Goal: Task Accomplishment & Management: Manage account settings

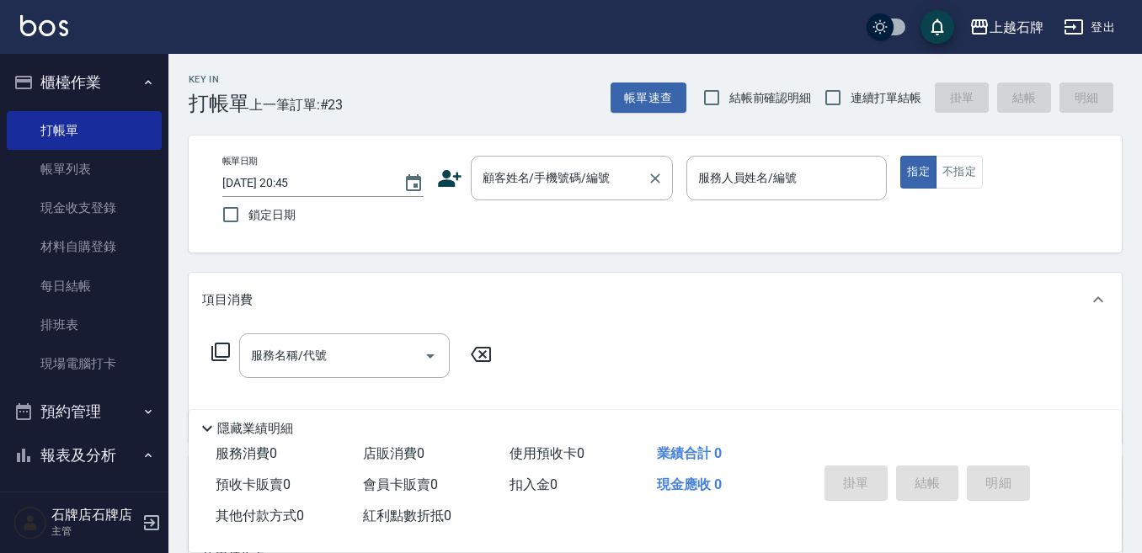
click at [533, 163] on div "顧客姓名/手機號碼/編號" at bounding box center [572, 178] width 202 height 45
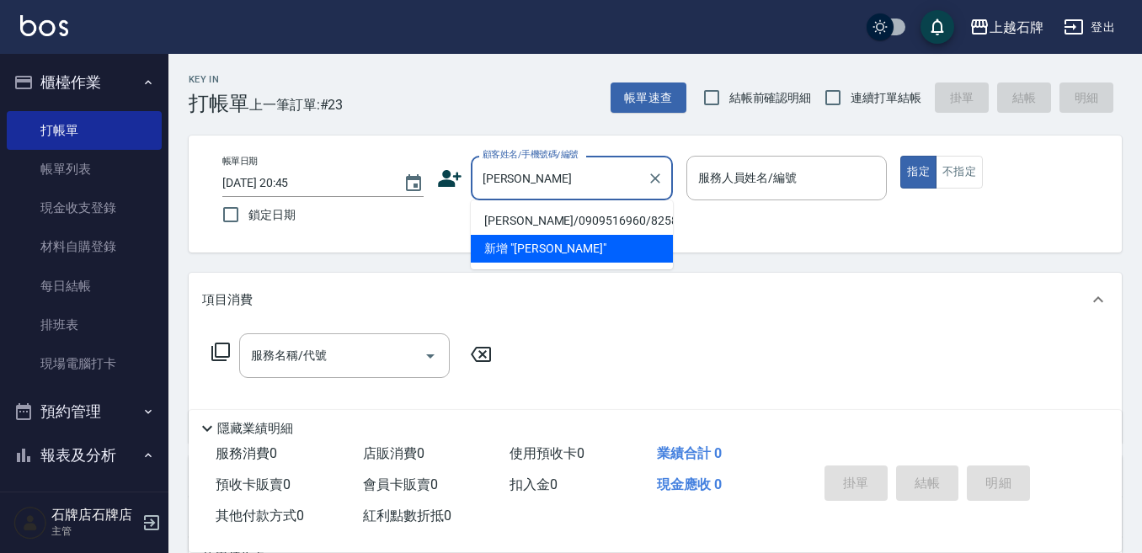
click at [547, 219] on li "林正哲/0909516960/8258" at bounding box center [572, 221] width 202 height 28
type input "林正哲/0909516960/8258"
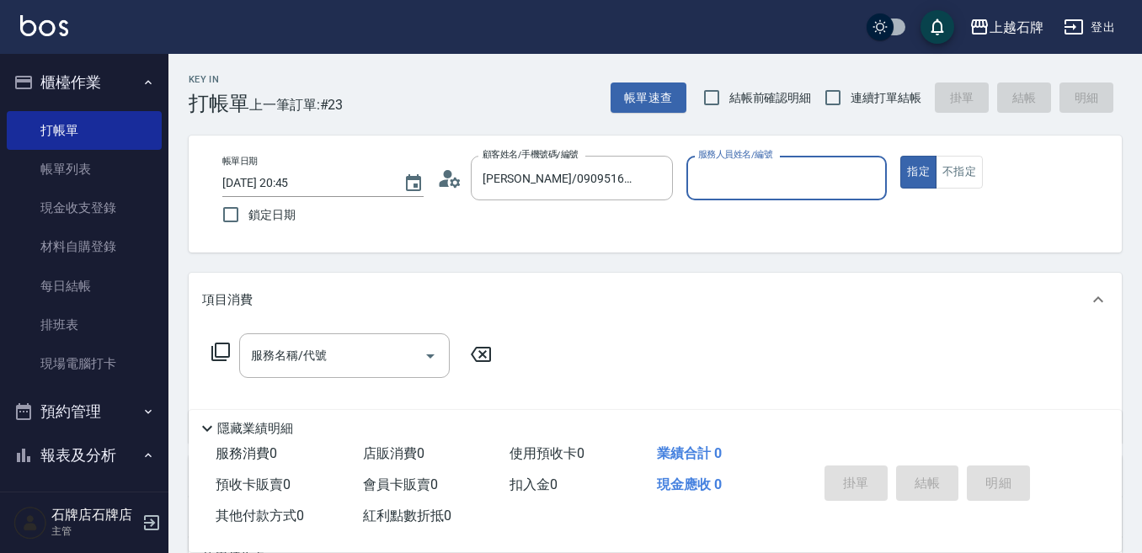
type input "Jk-1"
click at [375, 362] on input "服務名稱/代號" at bounding box center [332, 355] width 170 height 29
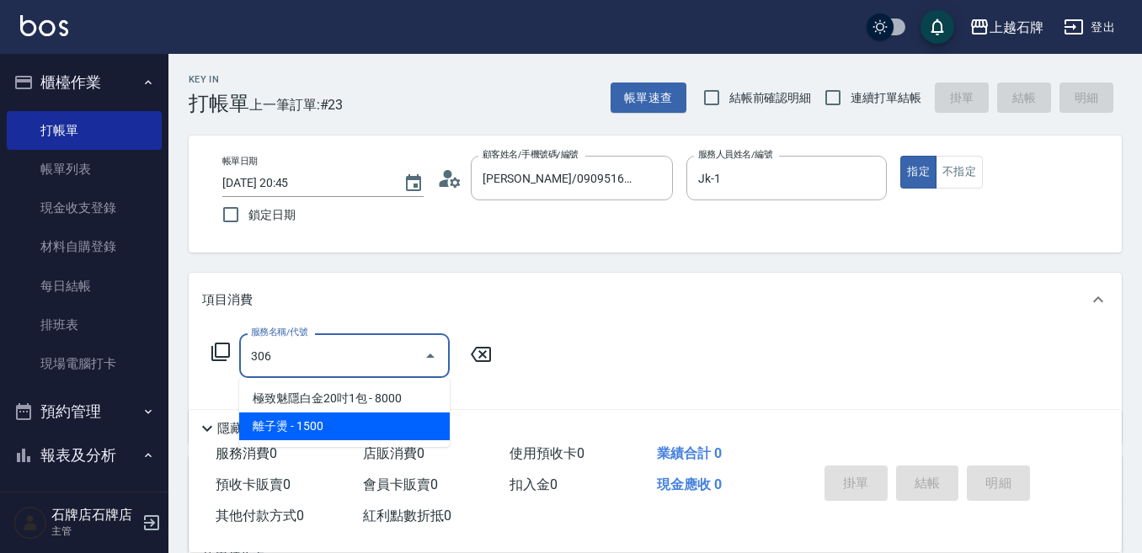
drag, startPoint x: 344, startPoint y: 441, endPoint x: 349, endPoint y: 425, distance: 16.5
click at [344, 440] on ul "極致魅隱白金20吋1包 - 8000 離子燙 - 1500" at bounding box center [344, 412] width 211 height 69
click at [349, 425] on span "離子燙 - 1500" at bounding box center [344, 427] width 211 height 28
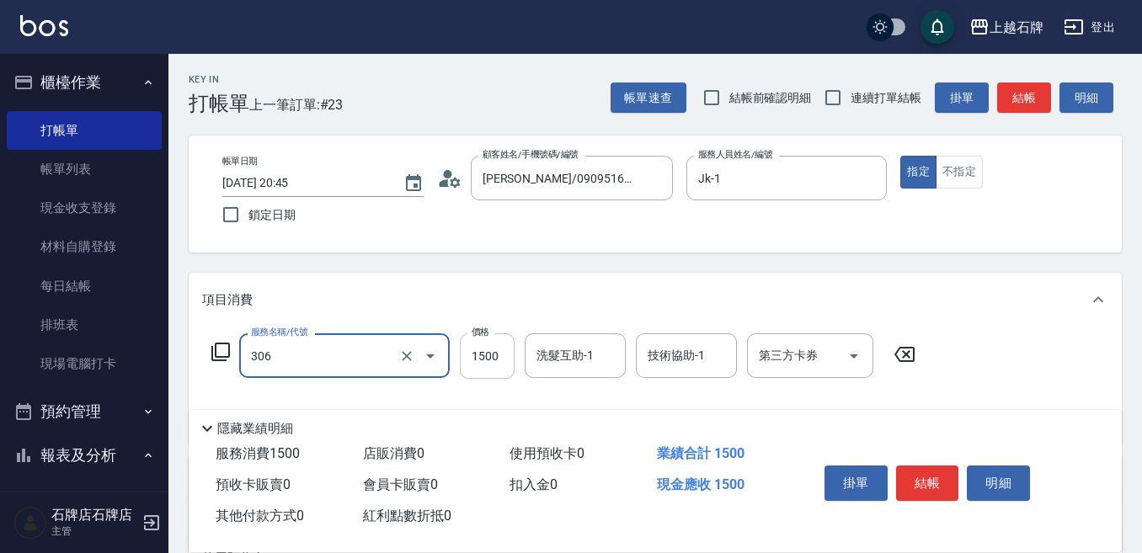
type input "離子燙(306)"
click at [498, 351] on input "1500" at bounding box center [487, 355] width 55 height 45
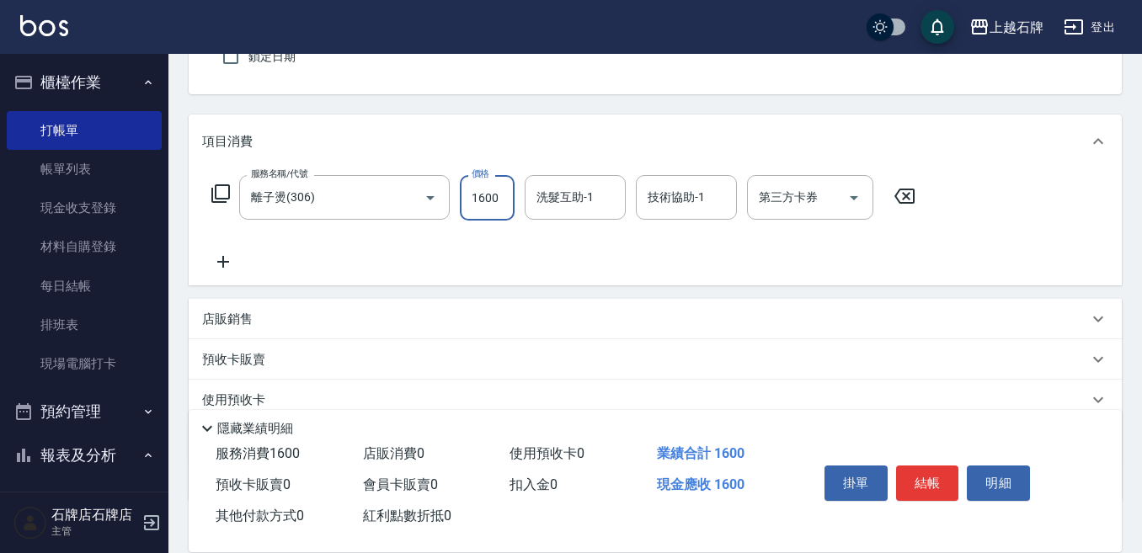
scroll to position [168, 0]
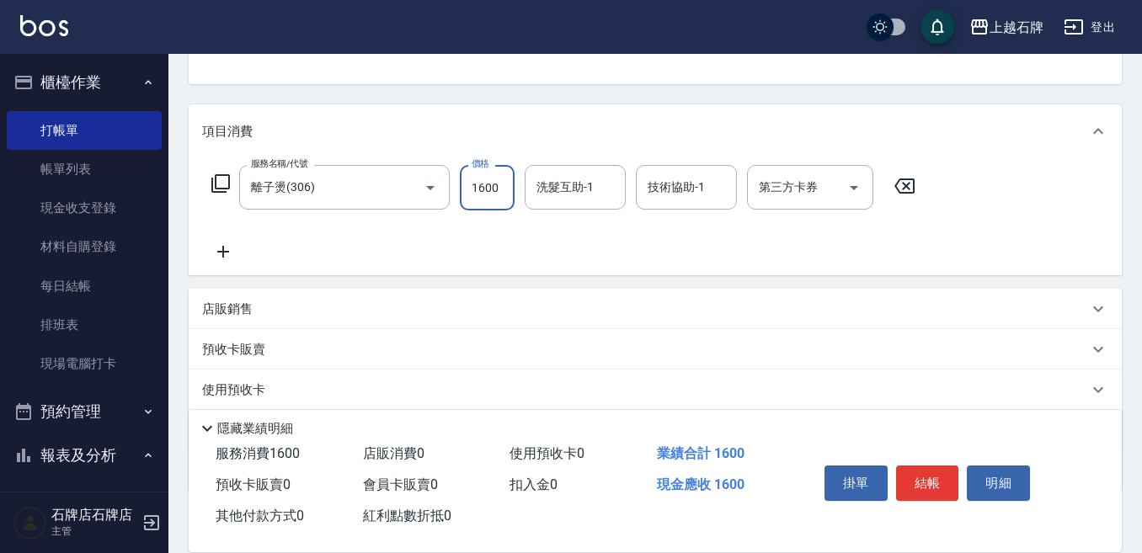
type input "1600"
click at [218, 249] on icon at bounding box center [223, 252] width 42 height 20
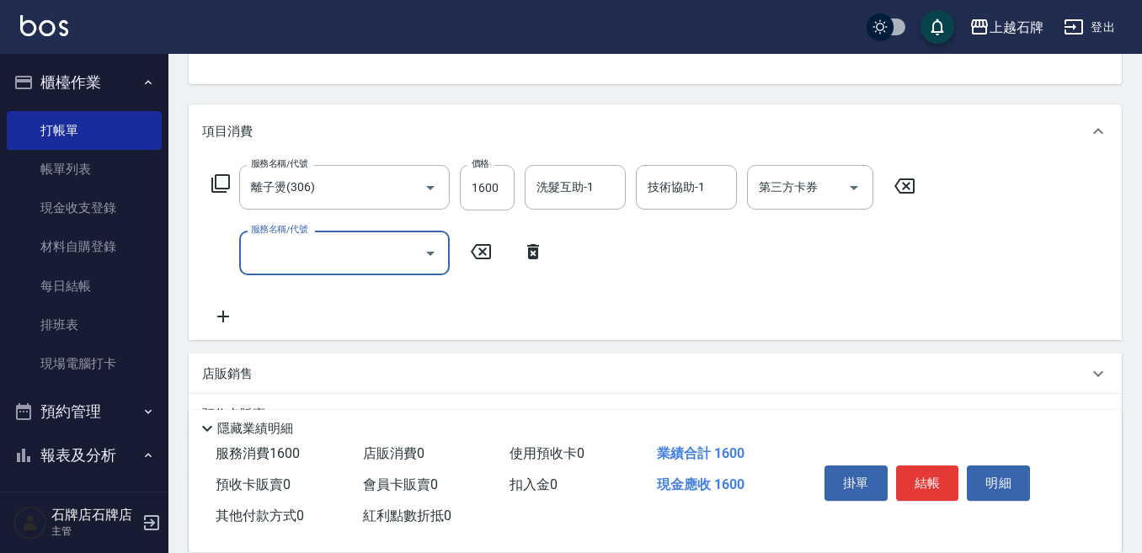
click at [296, 244] on input "服務名稱/代號" at bounding box center [332, 252] width 170 height 29
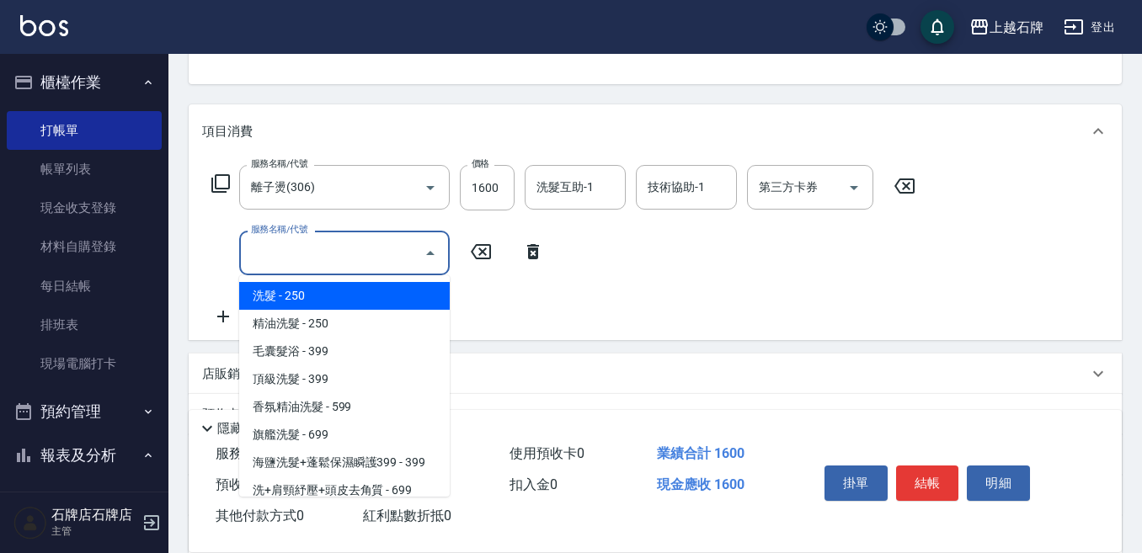
click at [383, 244] on input "服務名稱/代號" at bounding box center [332, 252] width 170 height 29
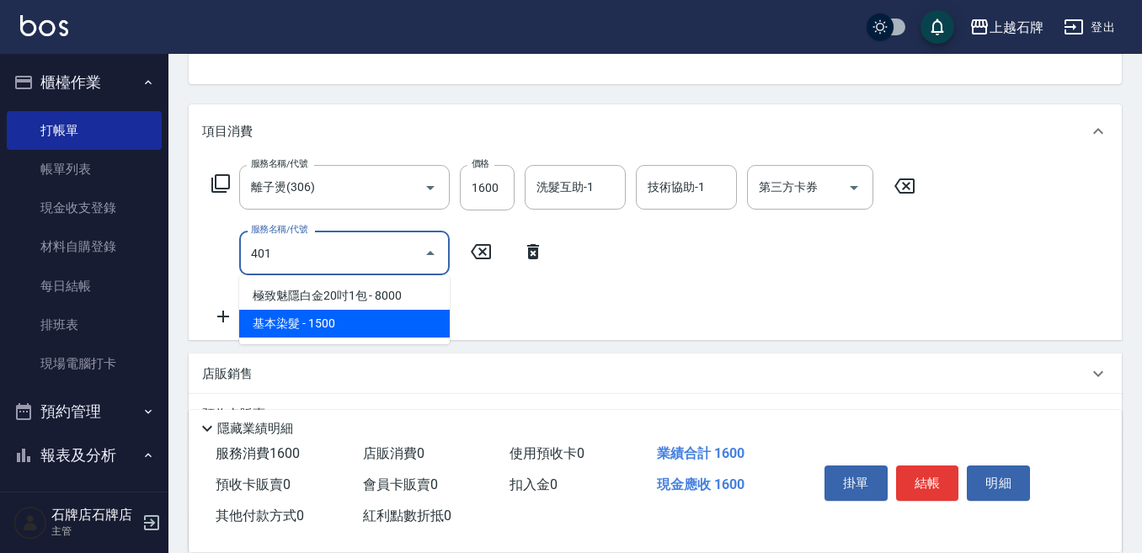
click at [417, 319] on span "基本染髮 - 1500" at bounding box center [344, 324] width 211 height 28
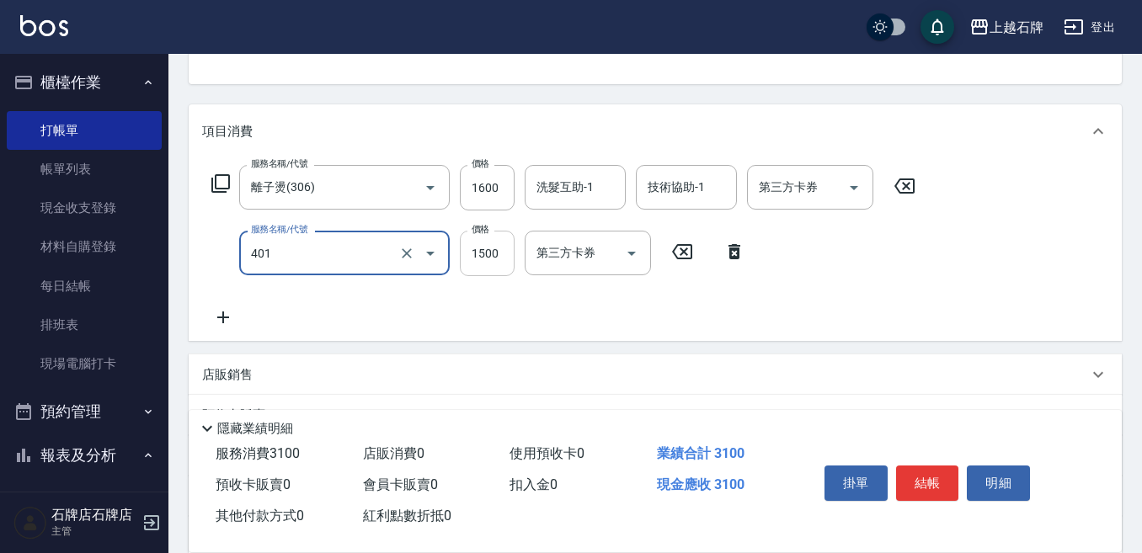
click at [476, 264] on input "1500" at bounding box center [487, 253] width 55 height 45
type input "基本染髮(401)"
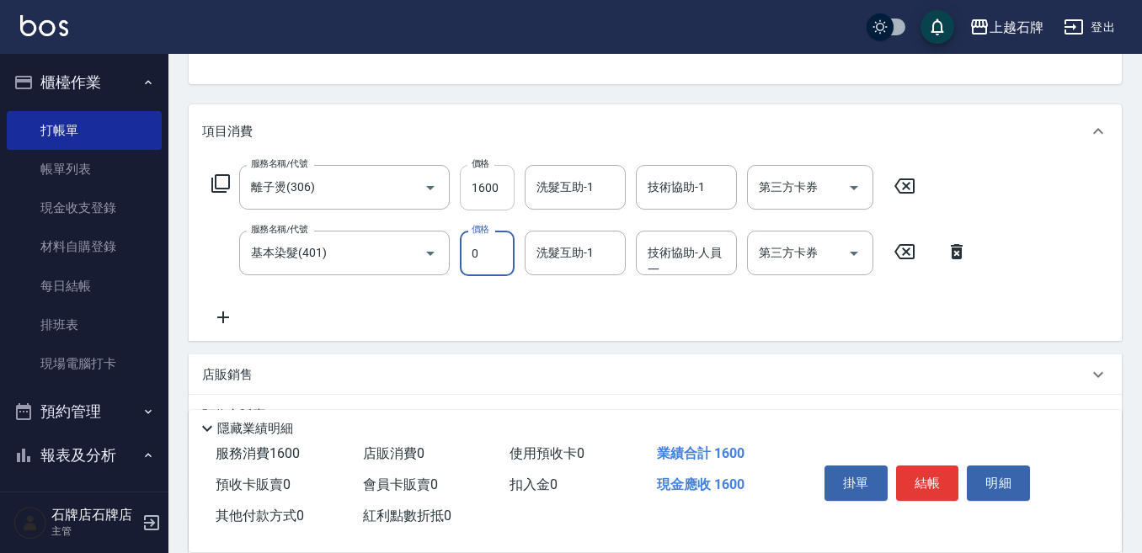
type input "0"
click at [486, 183] on input "1600" at bounding box center [487, 187] width 55 height 45
type input "2200"
click at [504, 260] on input "0" at bounding box center [487, 253] width 55 height 45
type input "1600"
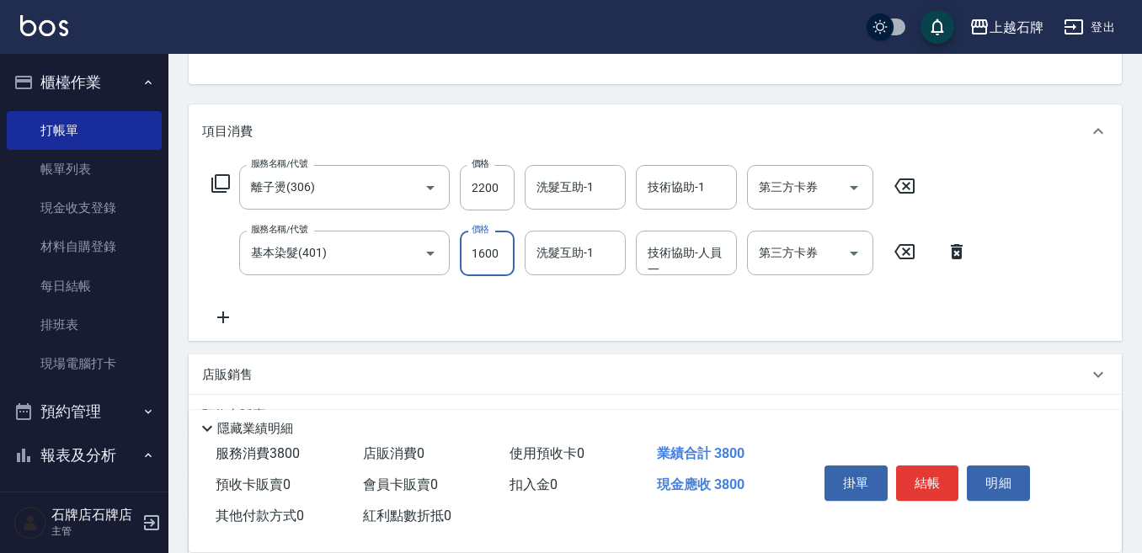
click at [919, 99] on div "Key In 打帳單 上一筆訂單:#23 帳單速查 結帳前確認明細 連續打單結帳 掛單 結帳 明細 帳單日期 2025/09/07 20:45 鎖定日期 顧客…" at bounding box center [655, 301] width 974 height 833
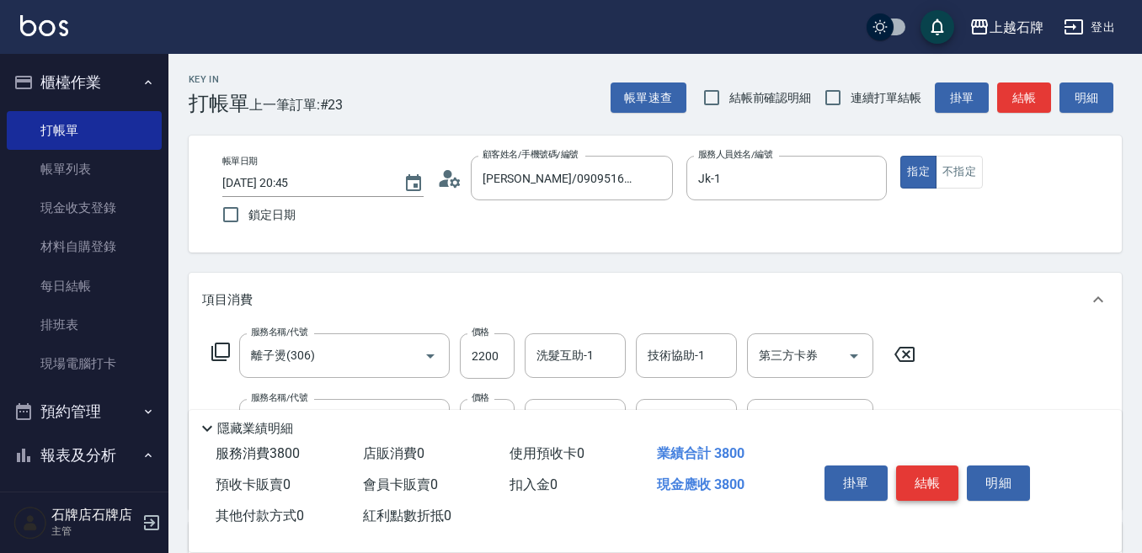
click at [950, 466] on button "結帳" at bounding box center [927, 483] width 63 height 35
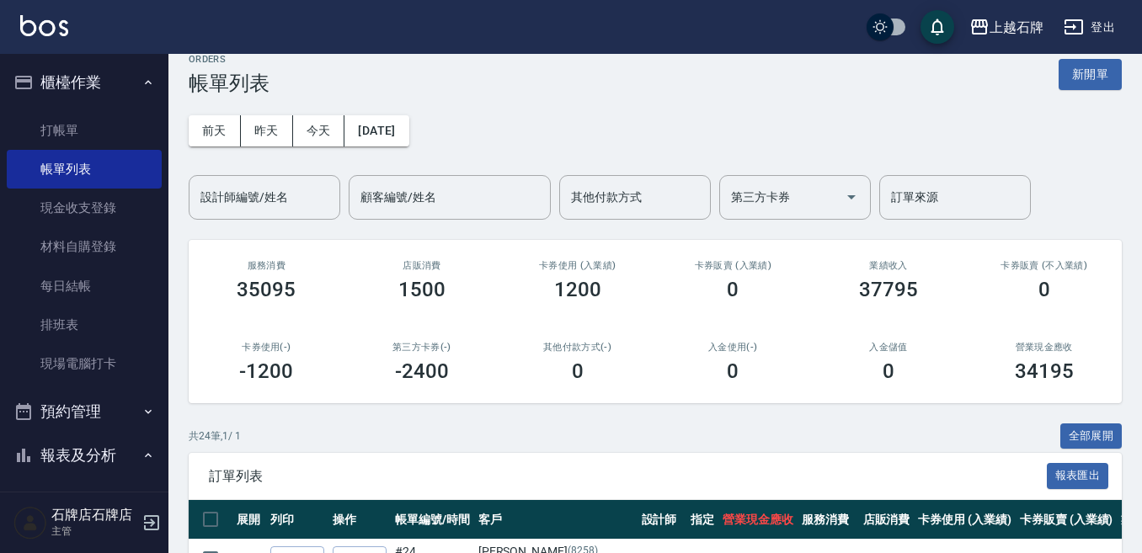
scroll to position [168, 0]
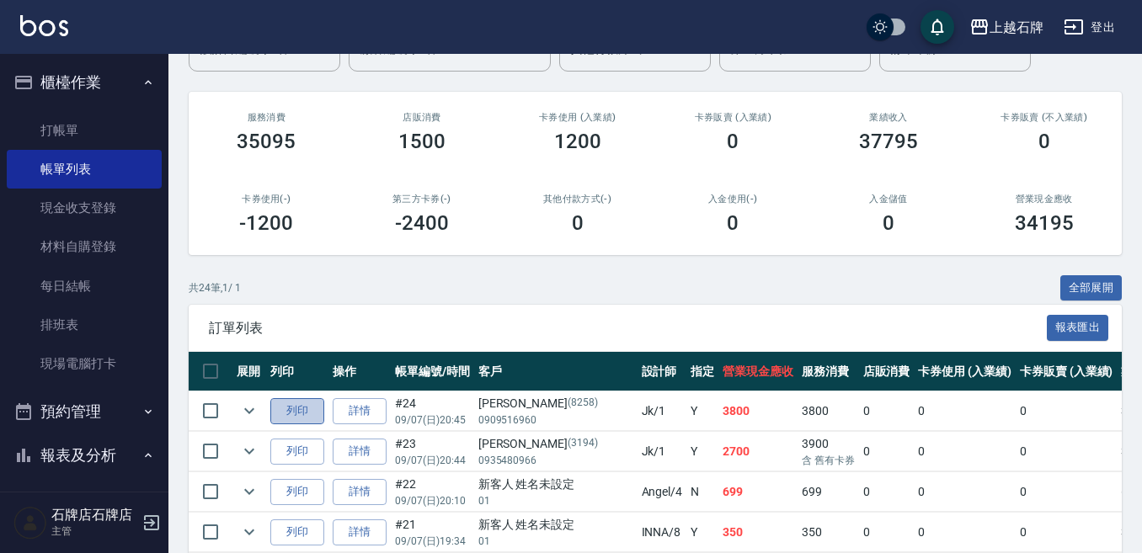
click at [312, 404] on button "列印" at bounding box center [297, 411] width 54 height 26
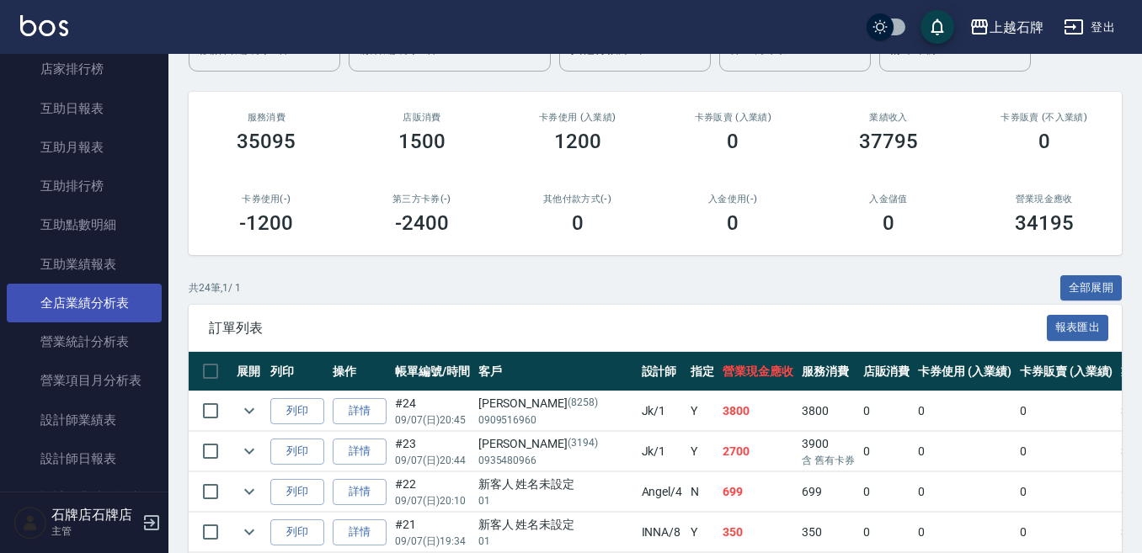
scroll to position [674, 0]
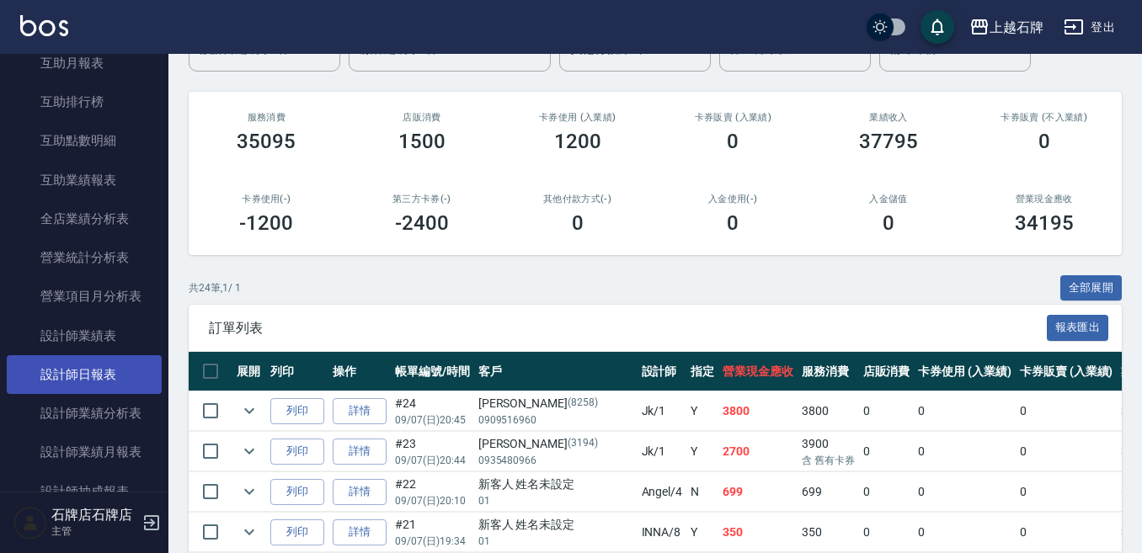
click at [118, 363] on link "設計師日報表" at bounding box center [84, 374] width 155 height 39
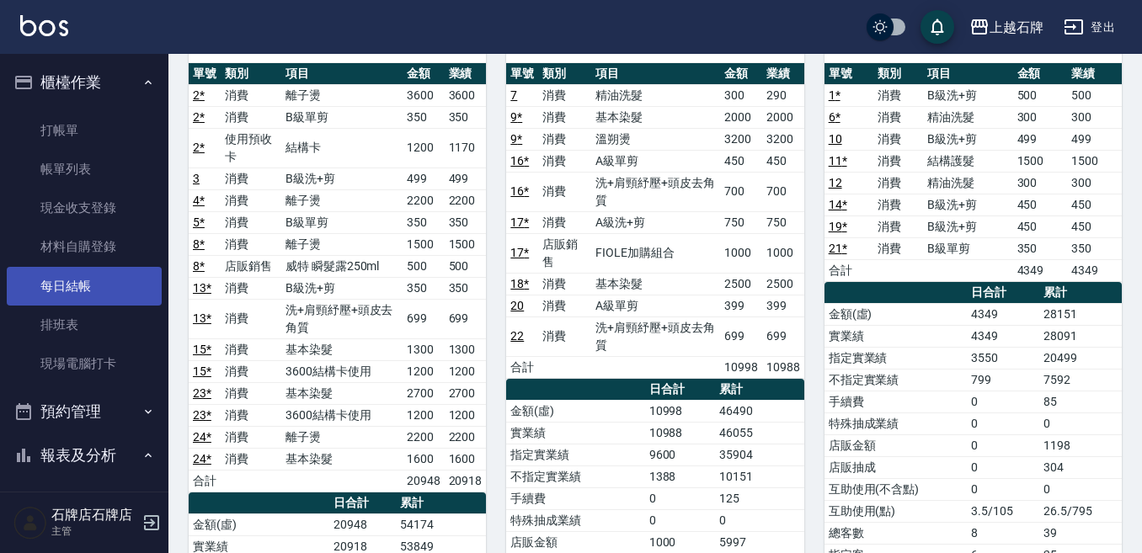
click at [98, 273] on link "每日結帳" at bounding box center [84, 286] width 155 height 39
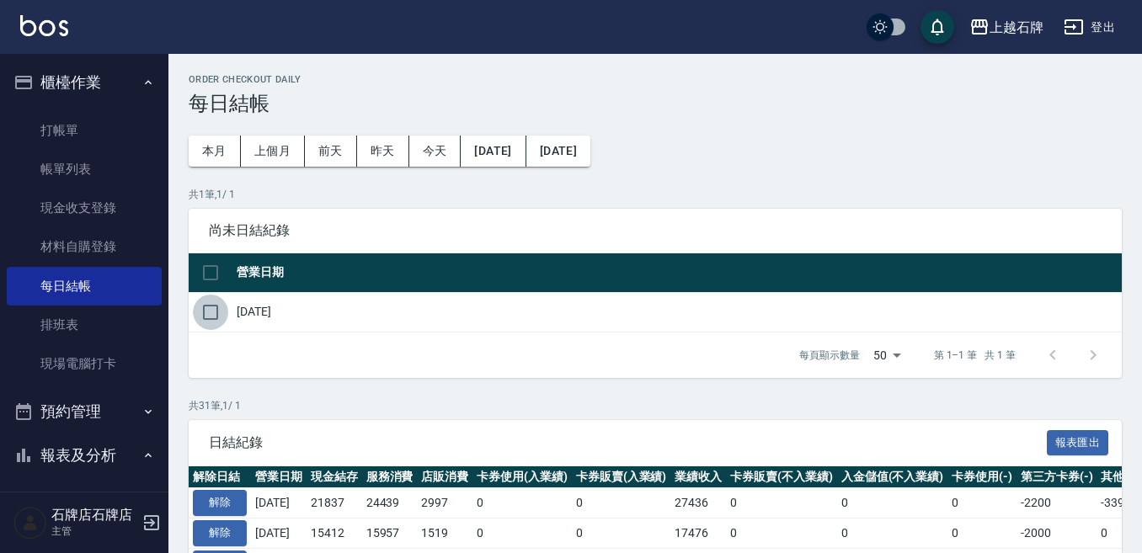
click at [217, 322] on input "checkbox" at bounding box center [210, 312] width 35 height 35
checkbox input "true"
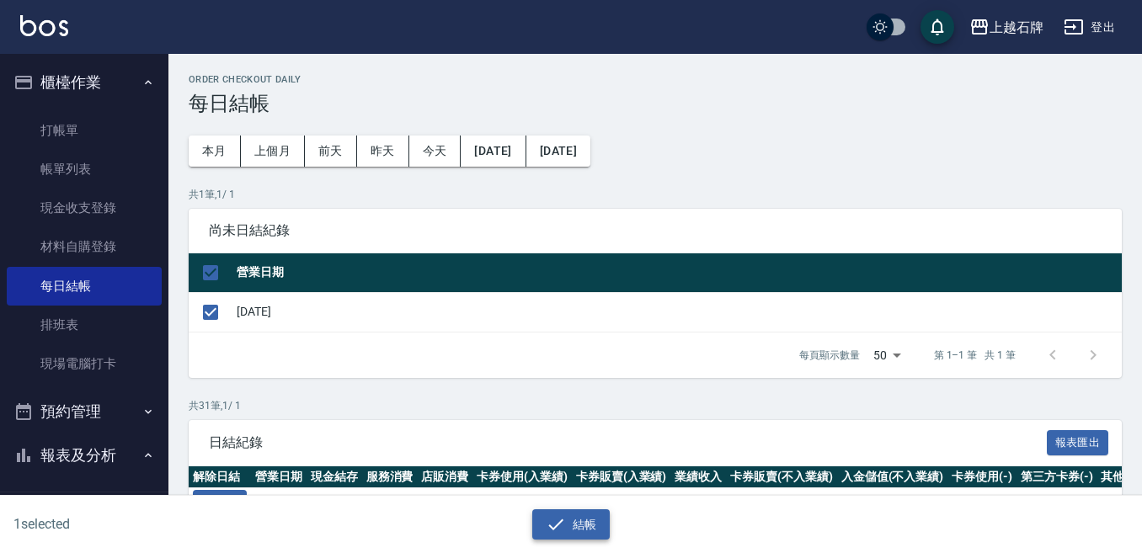
click at [567, 532] on button "結帳" at bounding box center [571, 525] width 78 height 31
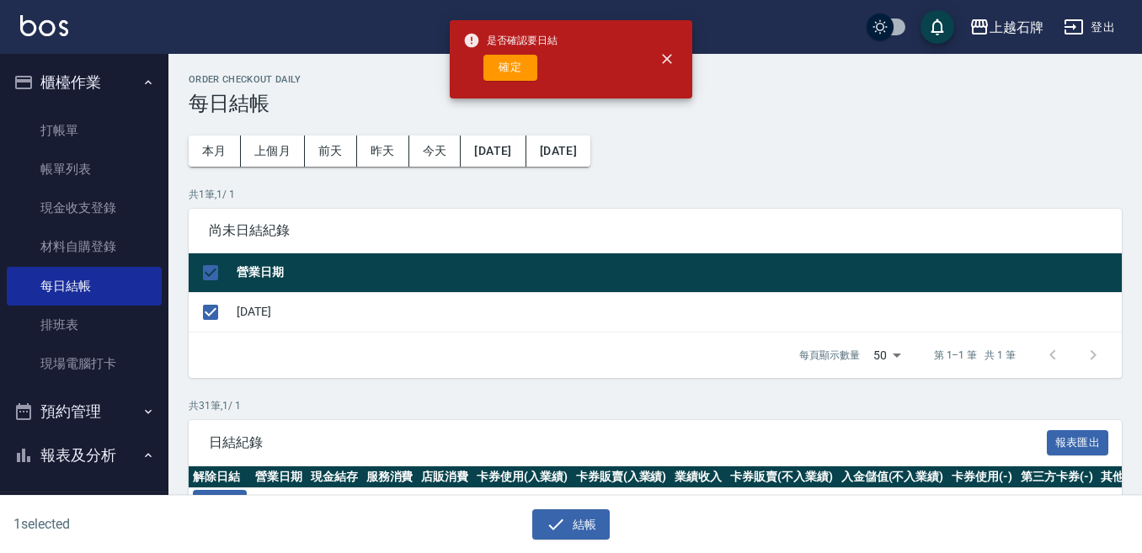
click at [502, 65] on button "確定" at bounding box center [510, 68] width 54 height 26
checkbox input "false"
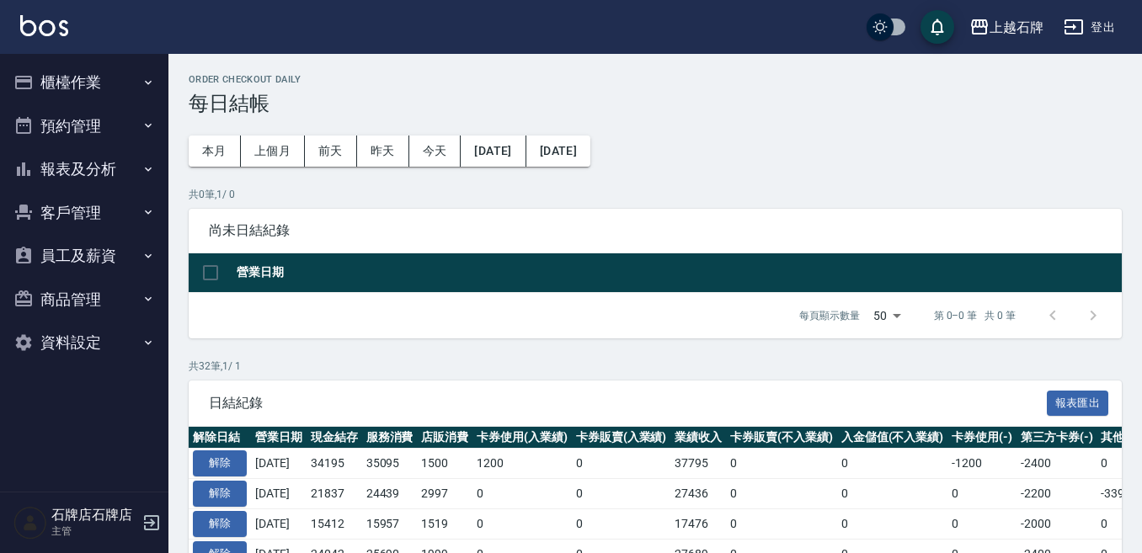
scroll to position [168, 0]
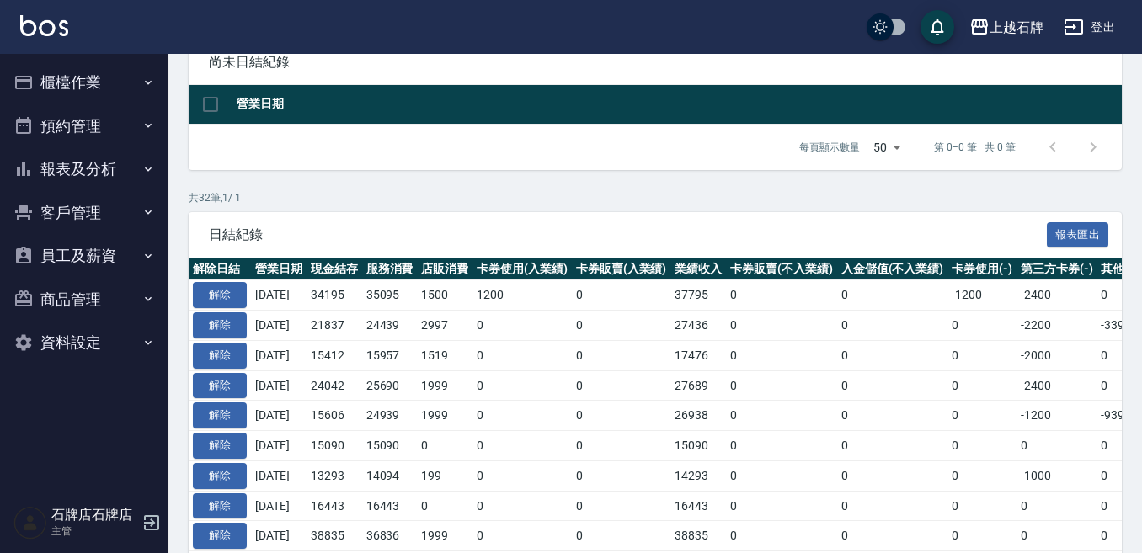
click at [115, 168] on button "報表及分析" at bounding box center [84, 169] width 155 height 44
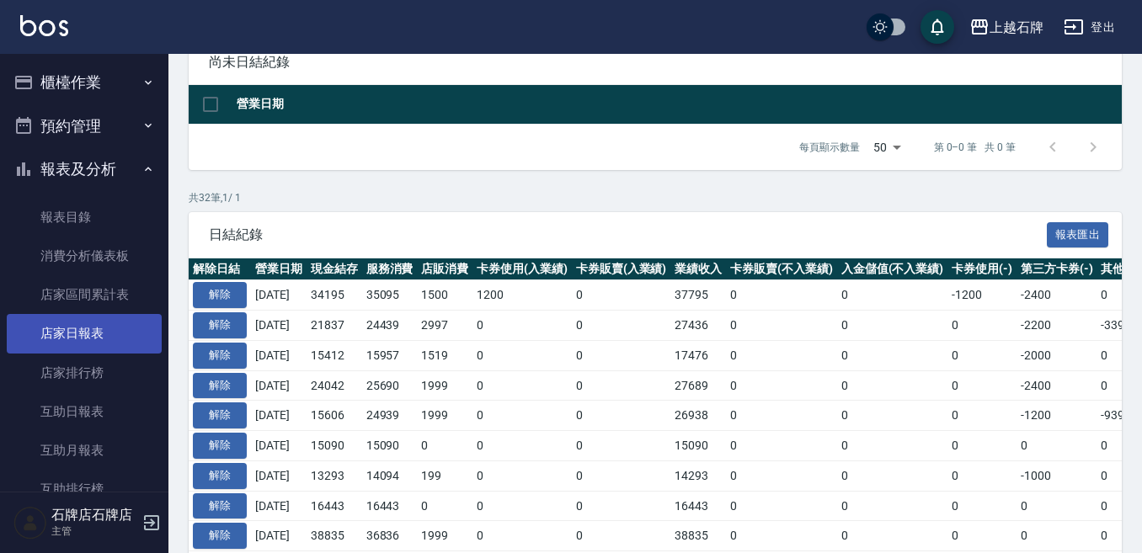
click at [117, 320] on link "店家日報表" at bounding box center [84, 333] width 155 height 39
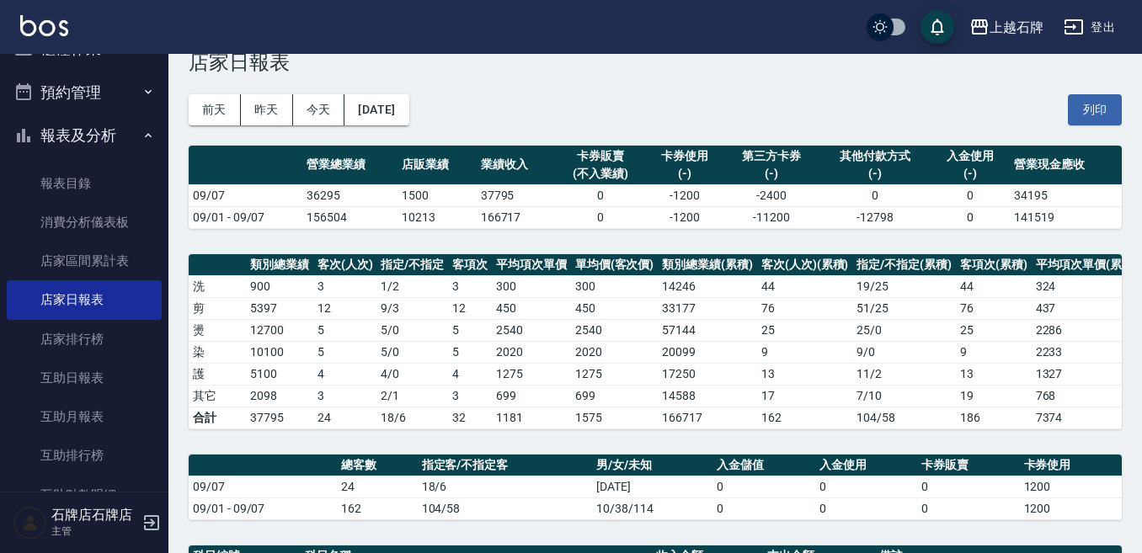
scroll to position [48, 0]
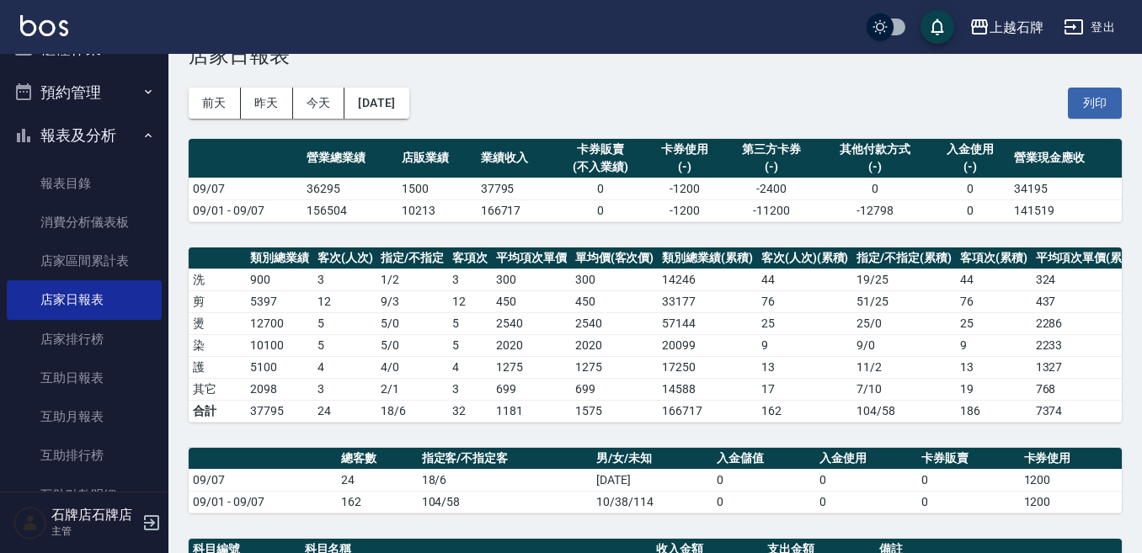
click at [935, 97] on div "前天 昨天 今天 2025/09/07 列印" at bounding box center [655, 103] width 933 height 72
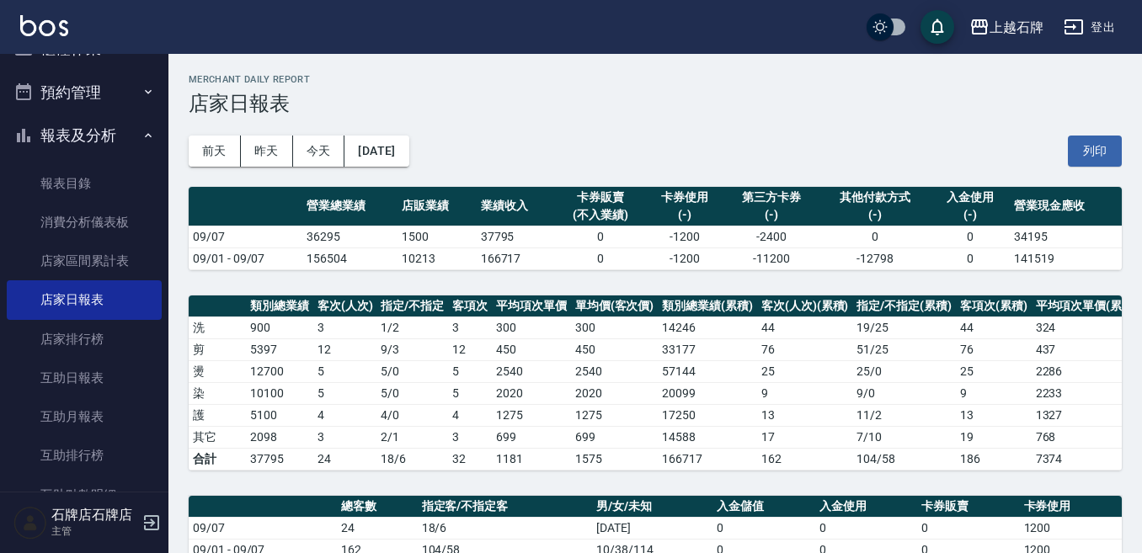
scroll to position [20, 0]
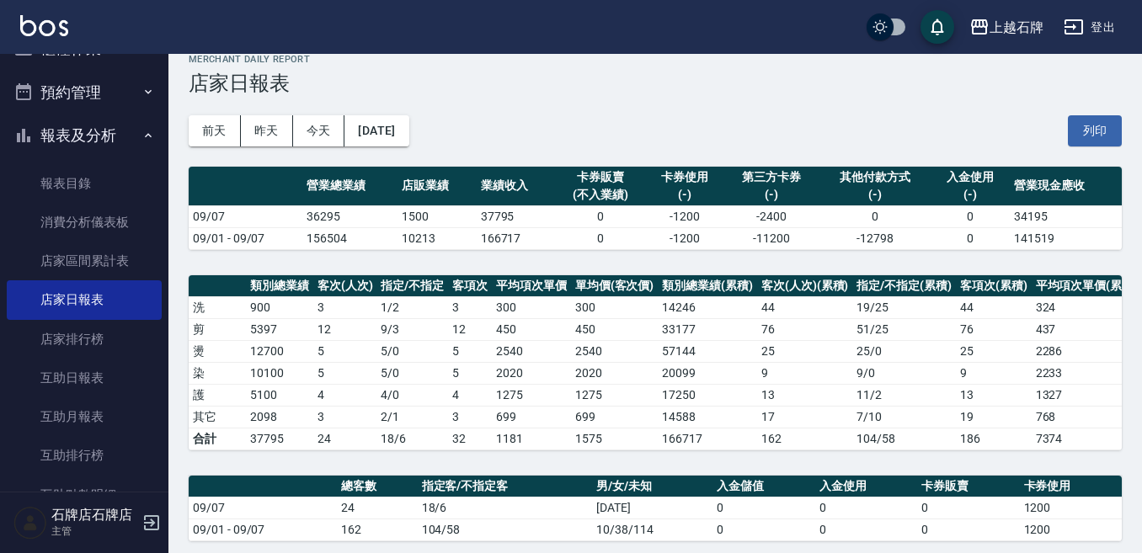
click at [905, 81] on h3 "店家日報表" at bounding box center [655, 84] width 933 height 24
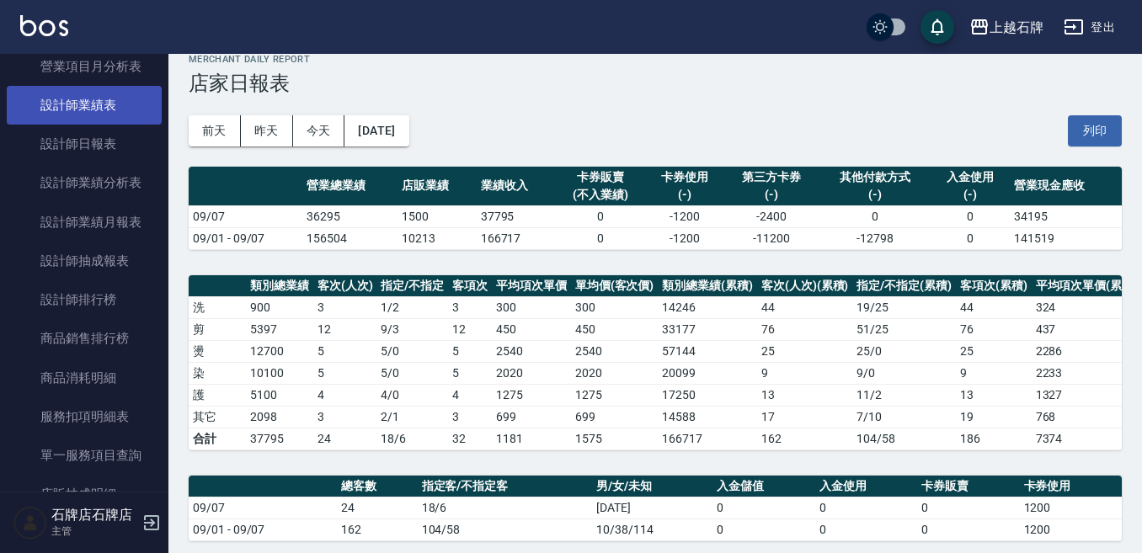
scroll to position [623, 0]
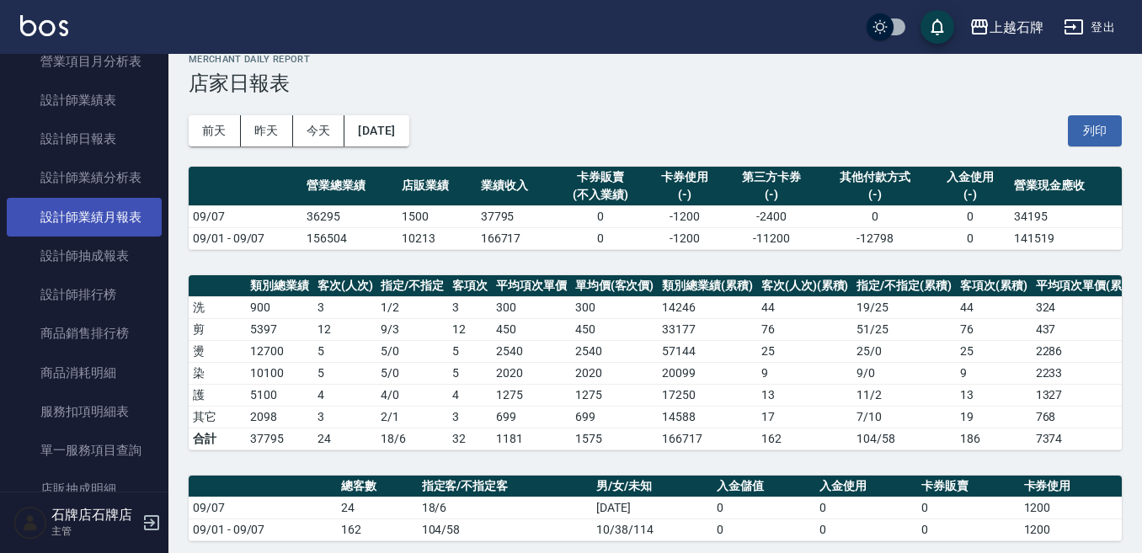
click at [137, 205] on link "設計師業績月報表" at bounding box center [84, 217] width 155 height 39
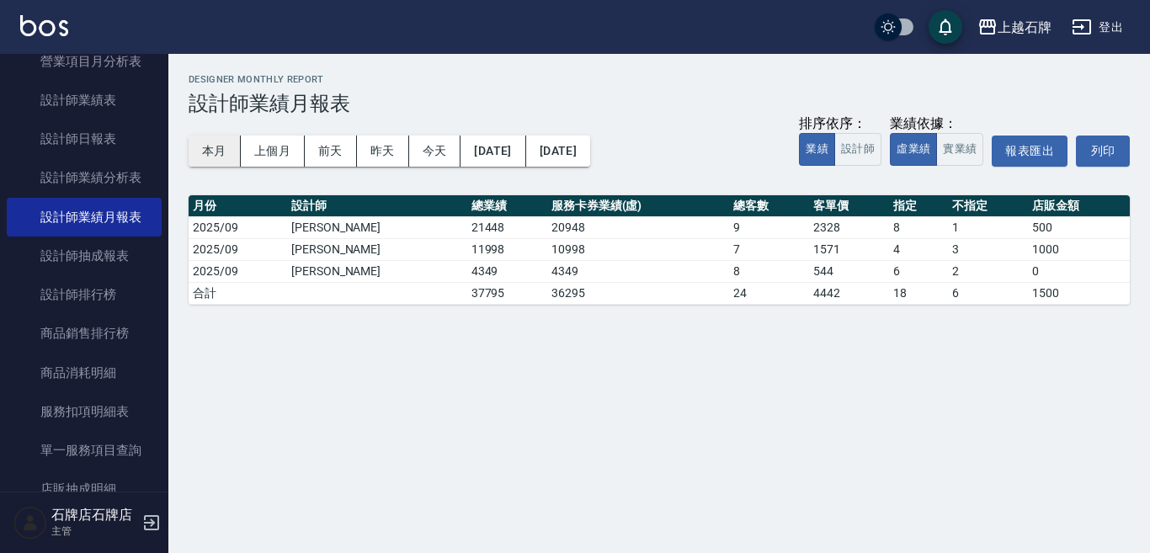
click at [200, 161] on button "本月" at bounding box center [215, 151] width 52 height 31
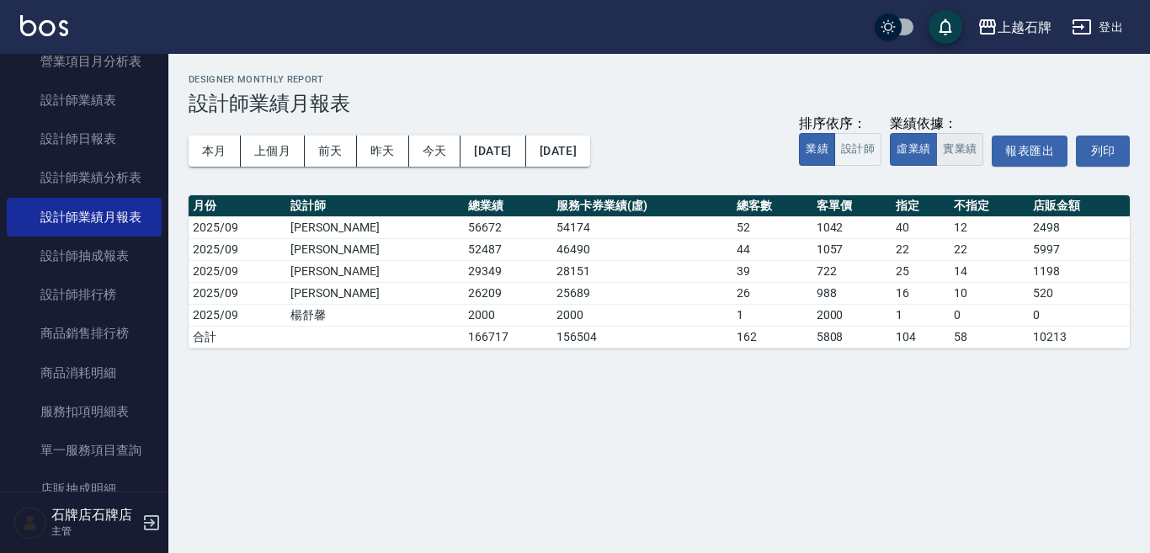
click at [953, 140] on button "實業績" at bounding box center [959, 149] width 47 height 33
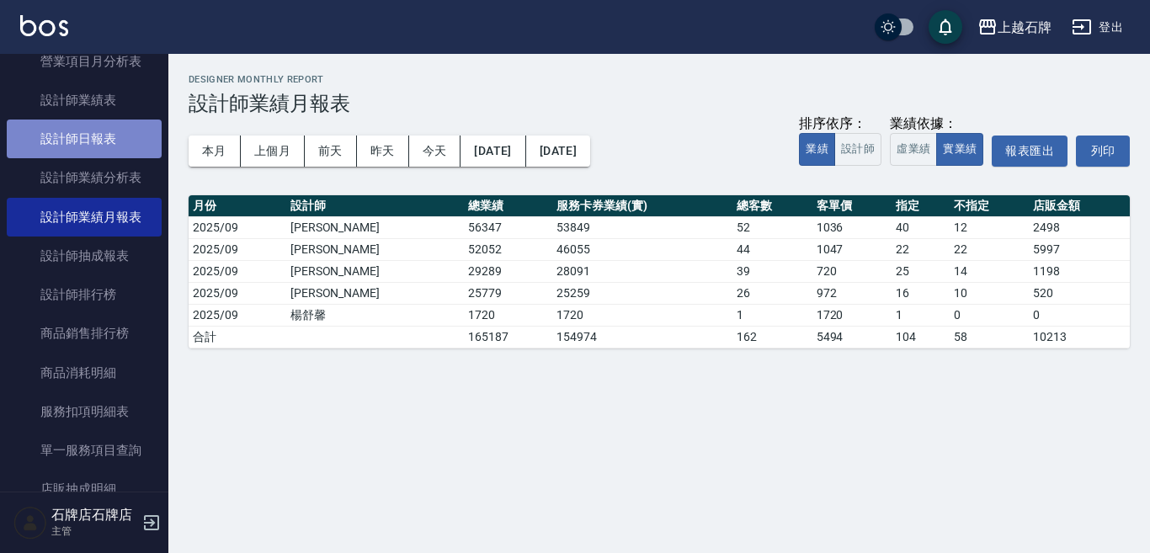
click at [116, 149] on link "設計師日報表" at bounding box center [84, 139] width 155 height 39
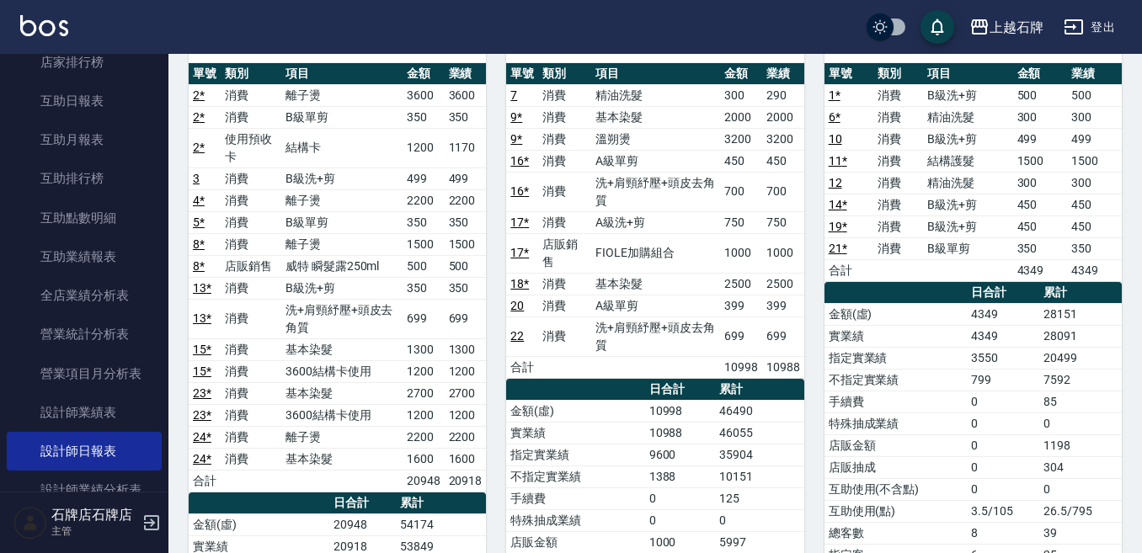
scroll to position [286, 0]
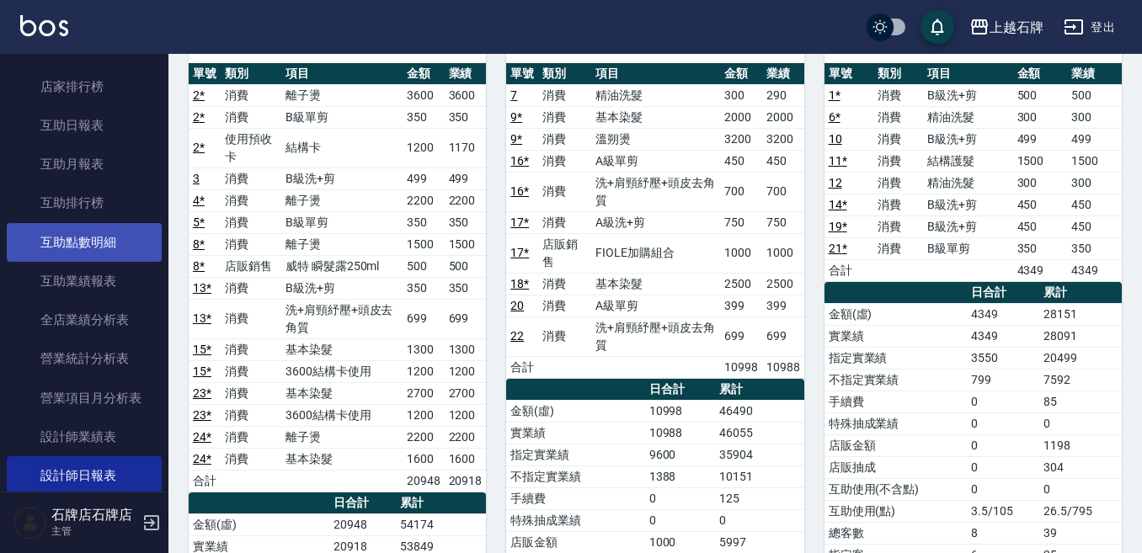
click at [127, 256] on link "互助點數明細" at bounding box center [84, 242] width 155 height 39
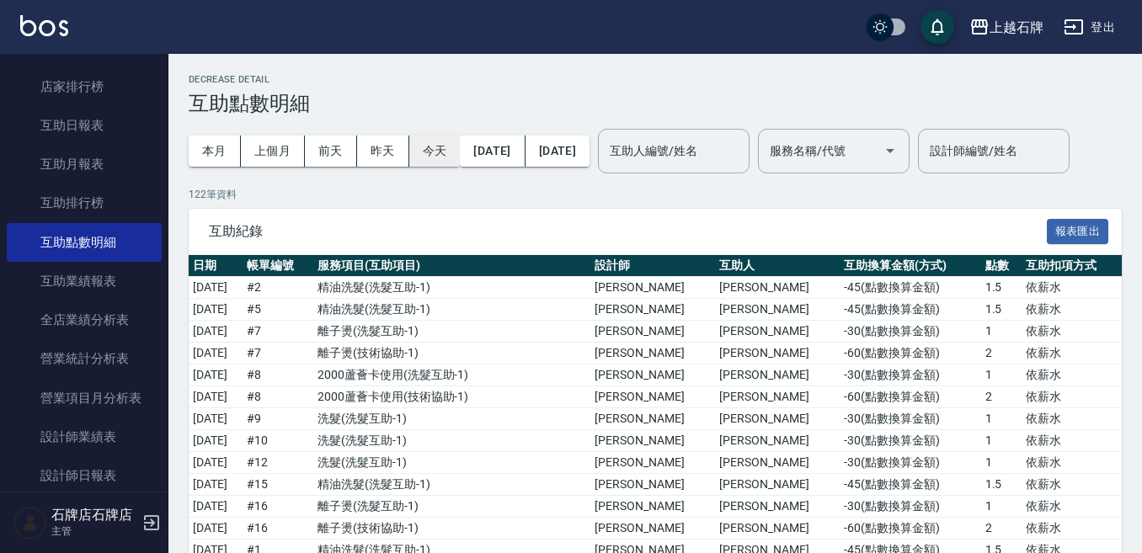
click at [435, 154] on button "今天" at bounding box center [434, 151] width 51 height 31
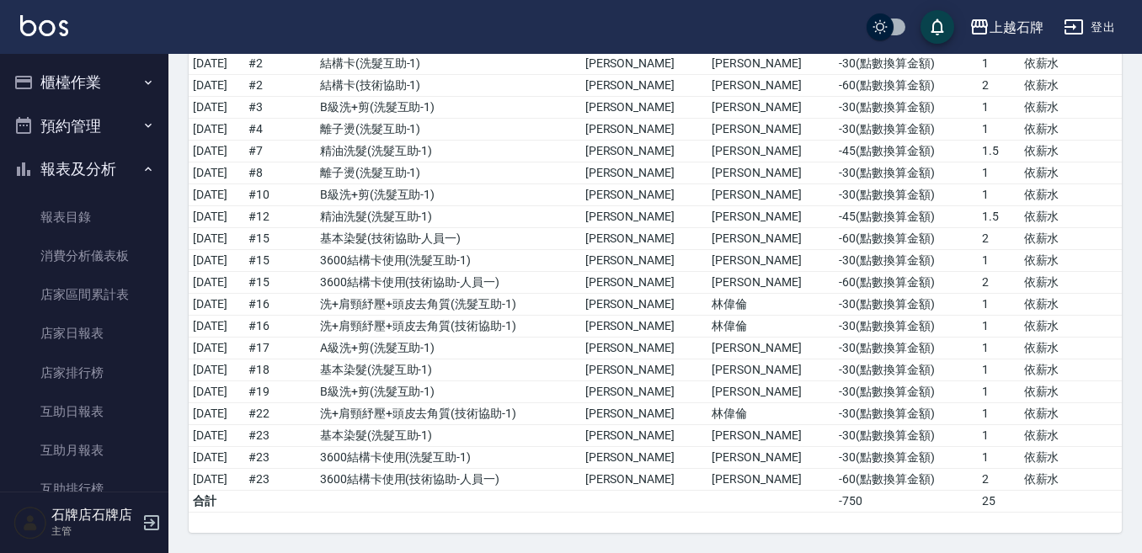
click at [113, 83] on button "櫃檯作業" at bounding box center [84, 83] width 155 height 44
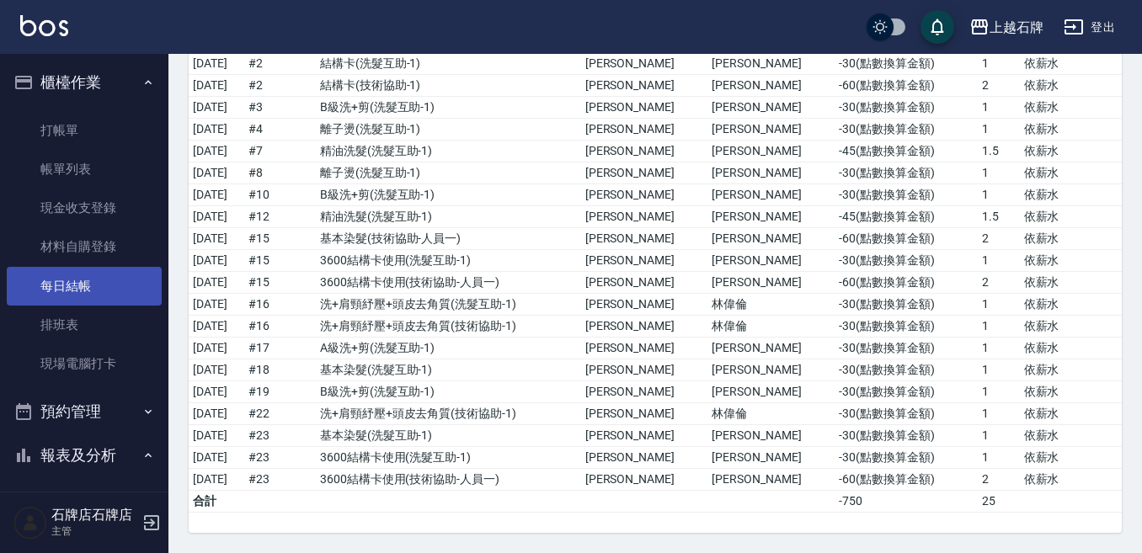
click at [110, 286] on link "每日結帳" at bounding box center [84, 286] width 155 height 39
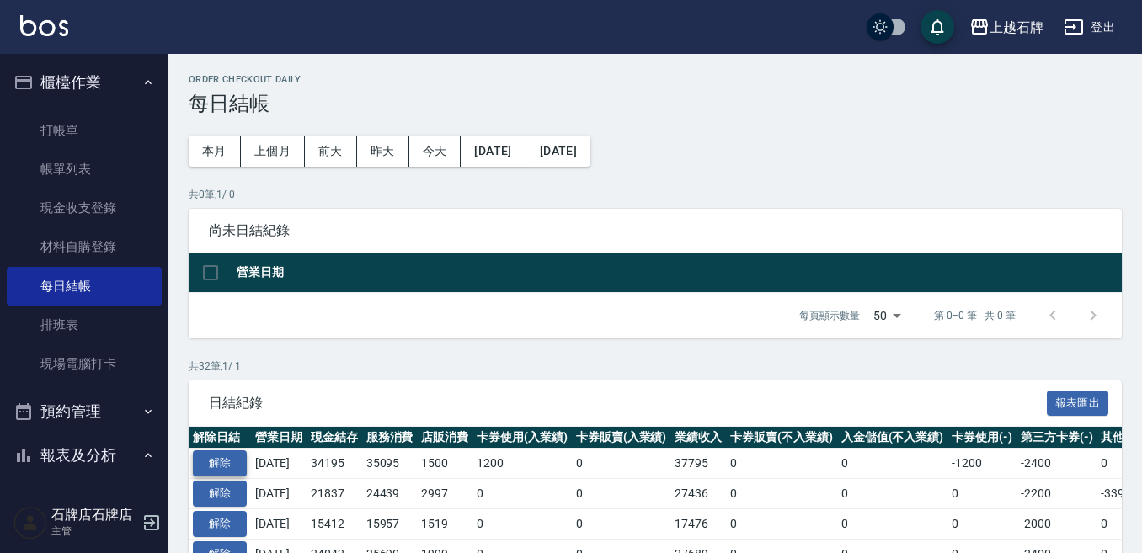
click at [240, 466] on button "解除" at bounding box center [220, 464] width 54 height 26
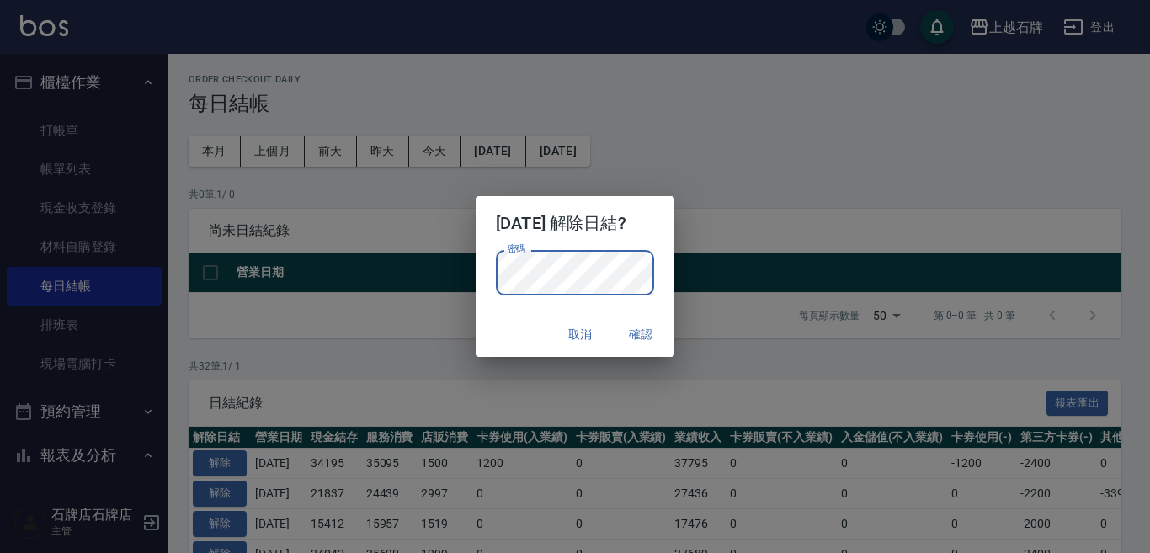
click at [651, 328] on button "確認" at bounding box center [641, 334] width 54 height 31
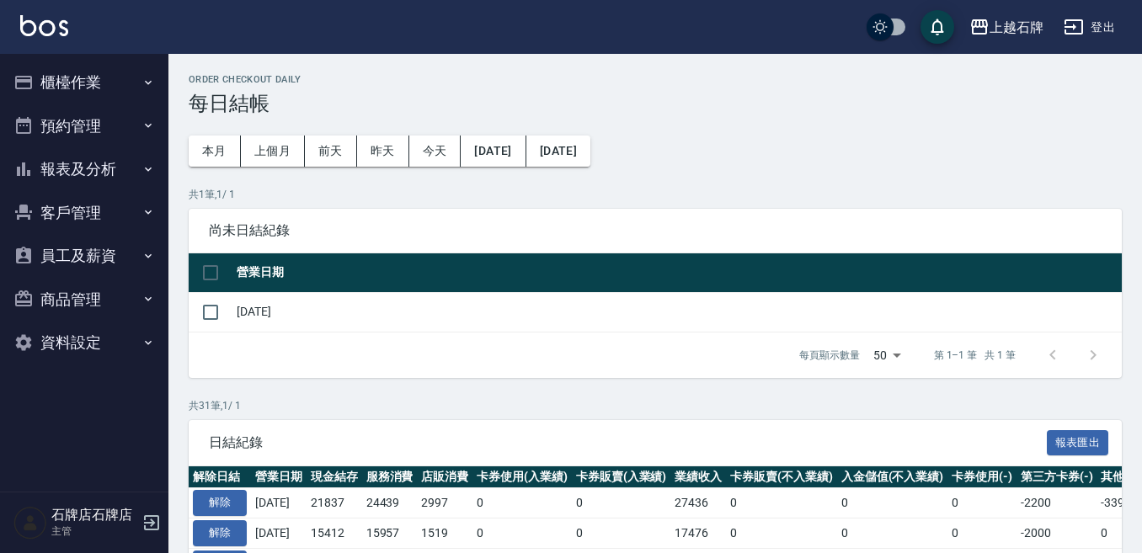
click at [111, 171] on button "報表及分析" at bounding box center [84, 169] width 155 height 44
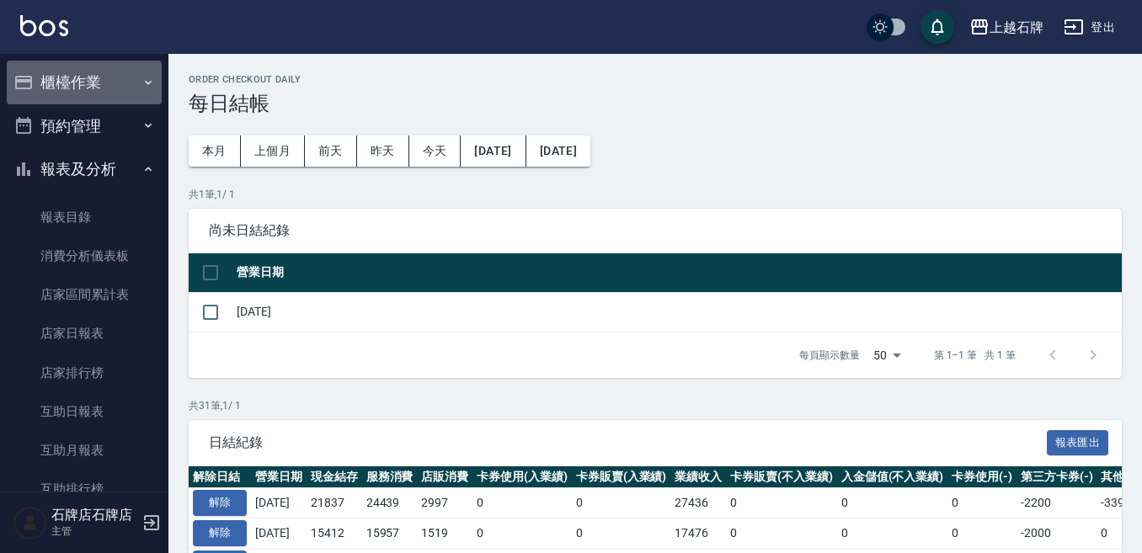
click at [143, 77] on icon "button" at bounding box center [147, 82] width 13 height 13
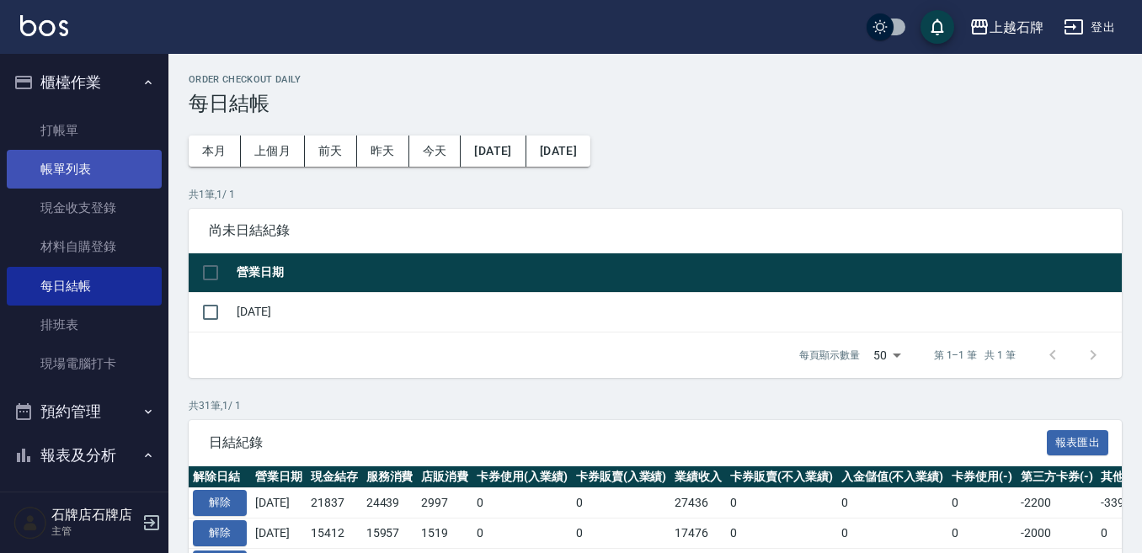
click at [77, 179] on link "帳單列表" at bounding box center [84, 169] width 155 height 39
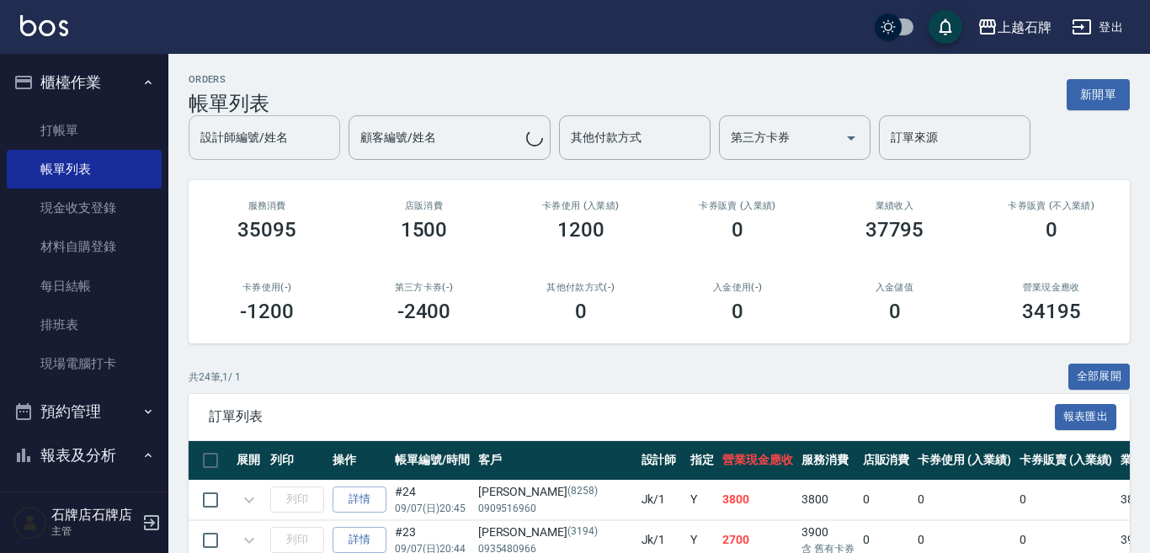
click at [298, 144] on input "設計師編號/姓名" at bounding box center [264, 137] width 136 height 29
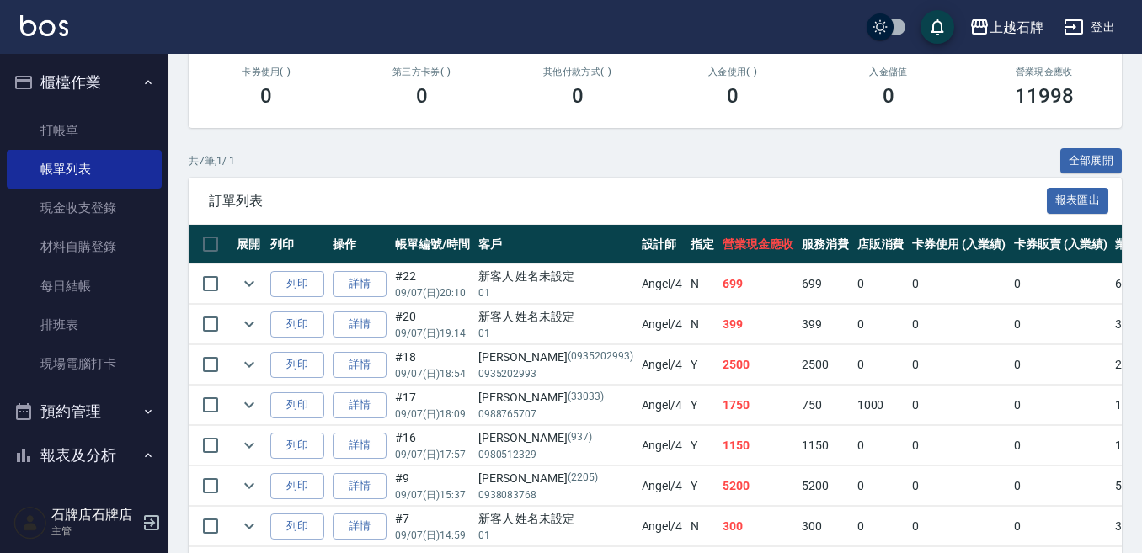
scroll to position [337, 0]
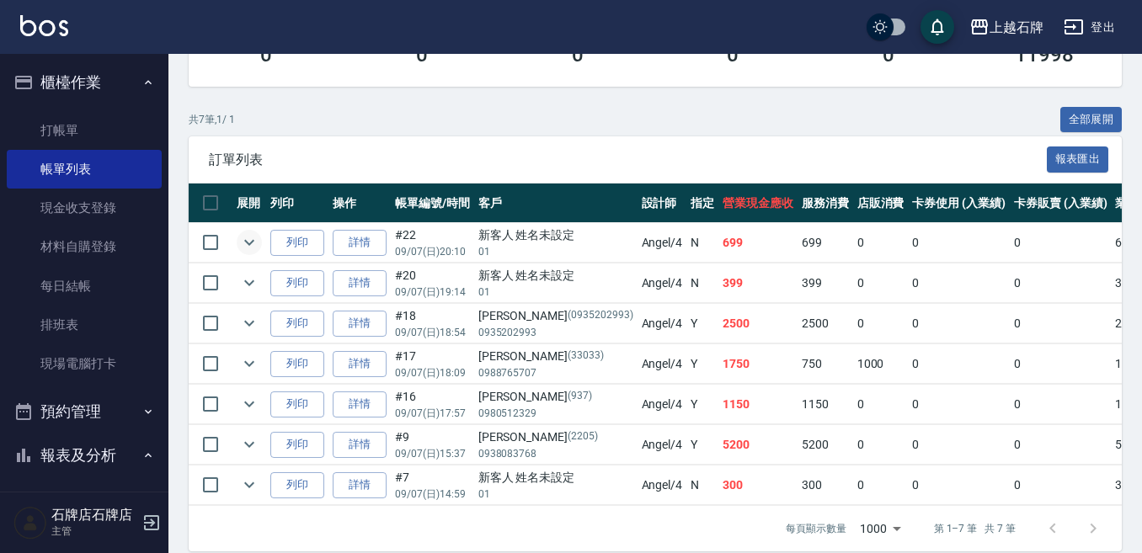
type input "[PERSON_NAME]-4"
click at [248, 237] on icon "expand row" at bounding box center [249, 242] width 20 height 20
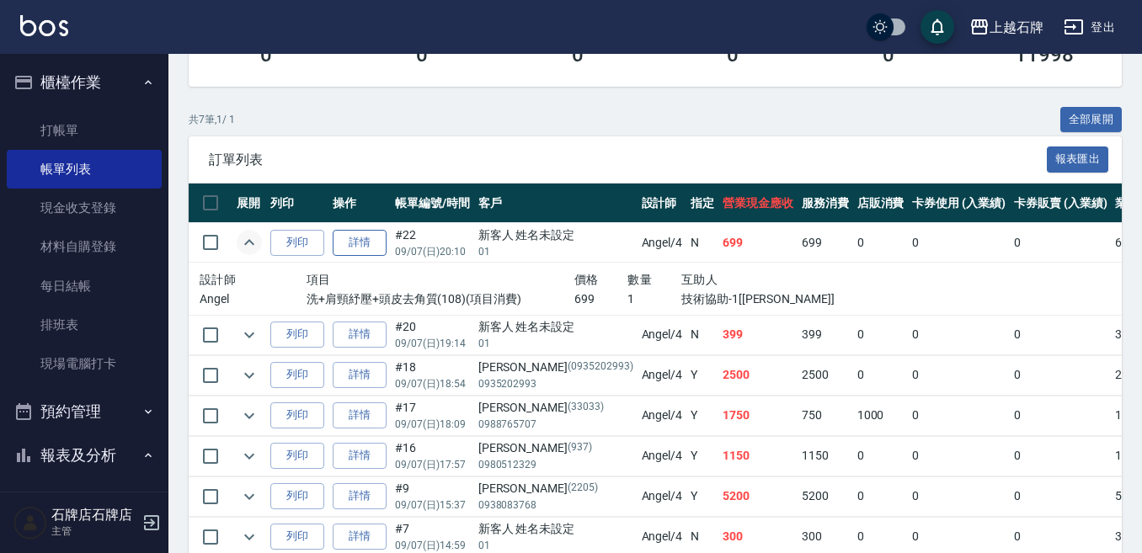
click at [369, 240] on link "詳情" at bounding box center [360, 243] width 54 height 26
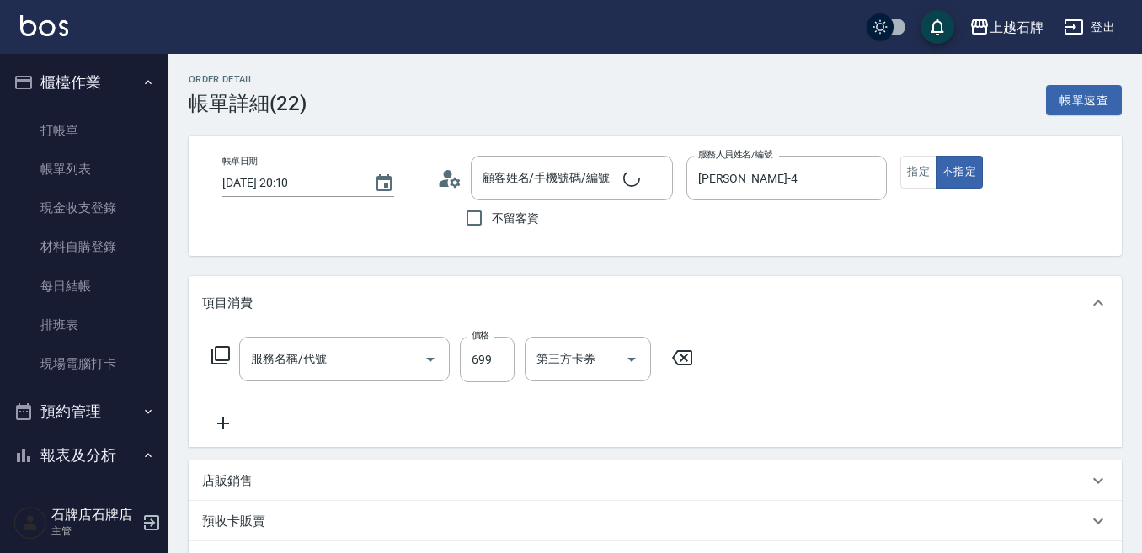
type input "[DATE] 20:10"
type input "[PERSON_NAME]-4"
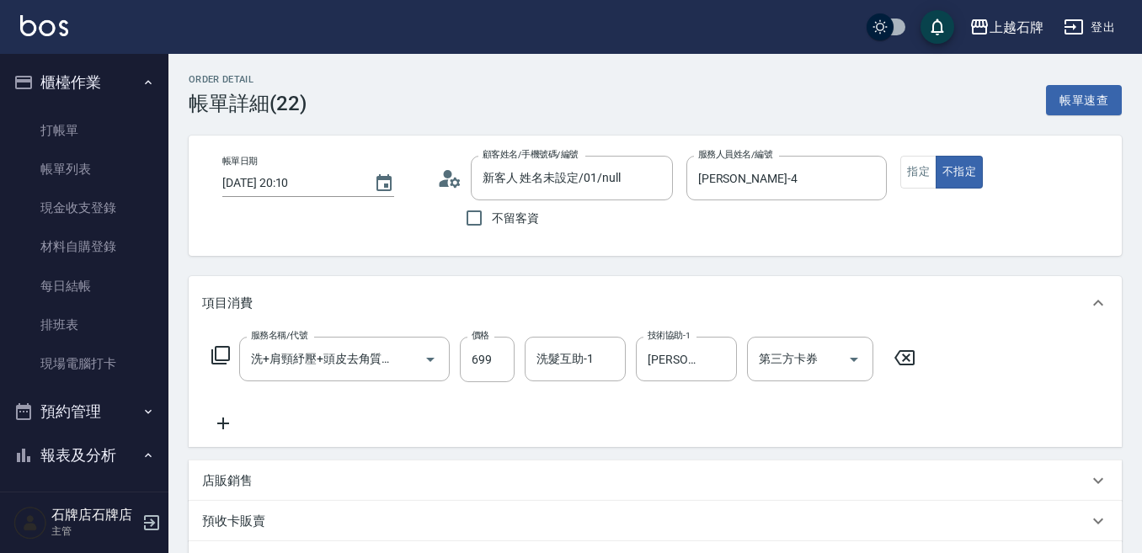
type input "新客人 姓名未設定/01/null"
type input "洗+肩頸紓壓+頭皮去角質(108)"
click at [721, 363] on icon "Clear" at bounding box center [719, 359] width 17 height 17
click at [675, 359] on input "技術協助-1" at bounding box center [686, 358] width 86 height 29
click at [679, 426] on span "嘉芸 -22" at bounding box center [669, 430] width 40 height 18
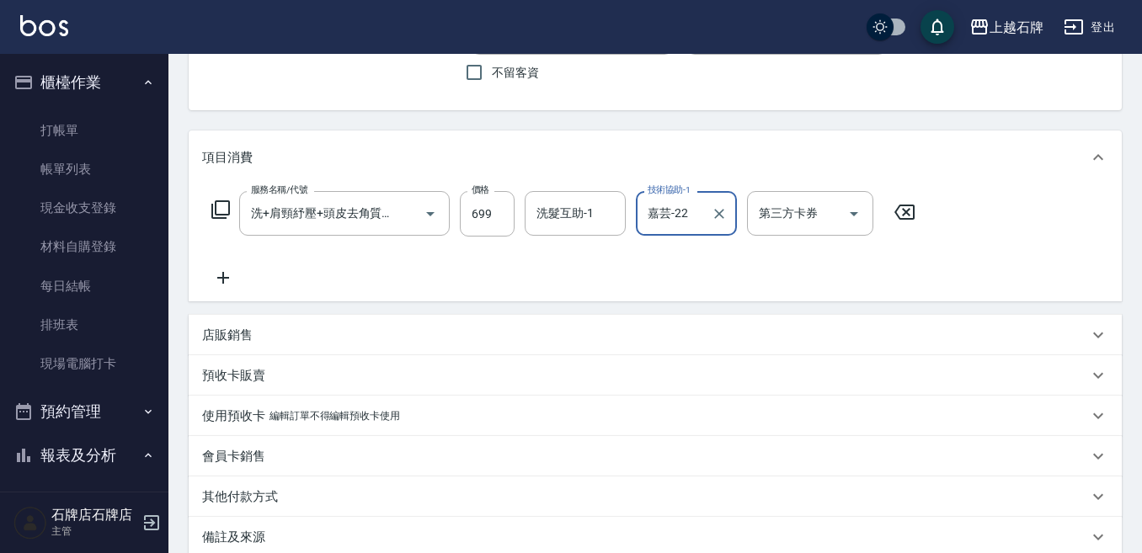
scroll to position [253, 0]
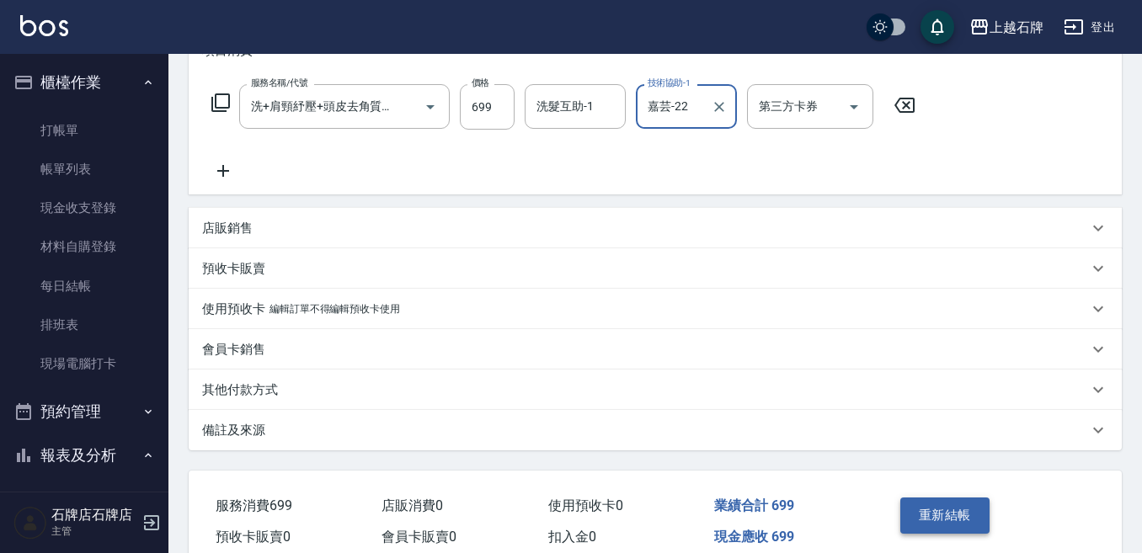
type input "嘉芸-22"
click at [912, 525] on button "重新結帳" at bounding box center [944, 515] width 89 height 35
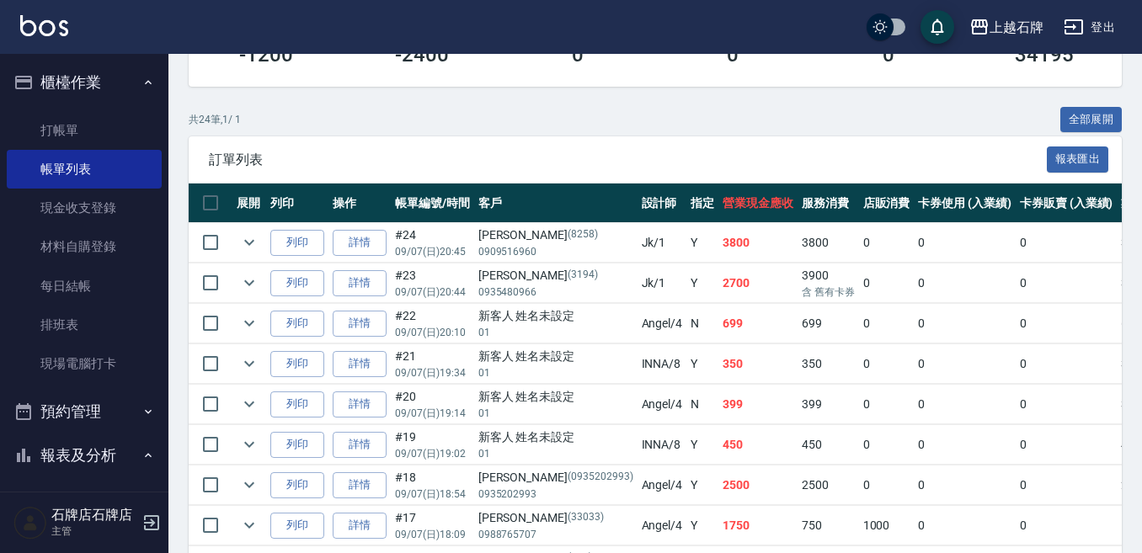
scroll to position [84, 0]
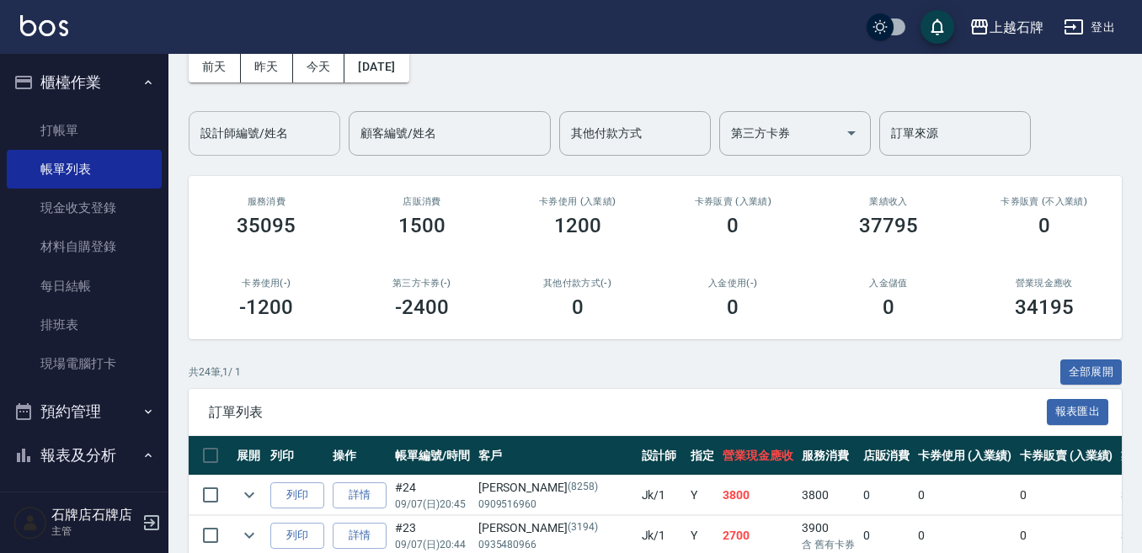
click at [291, 145] on input "設計師編號/姓名" at bounding box center [264, 133] width 136 height 29
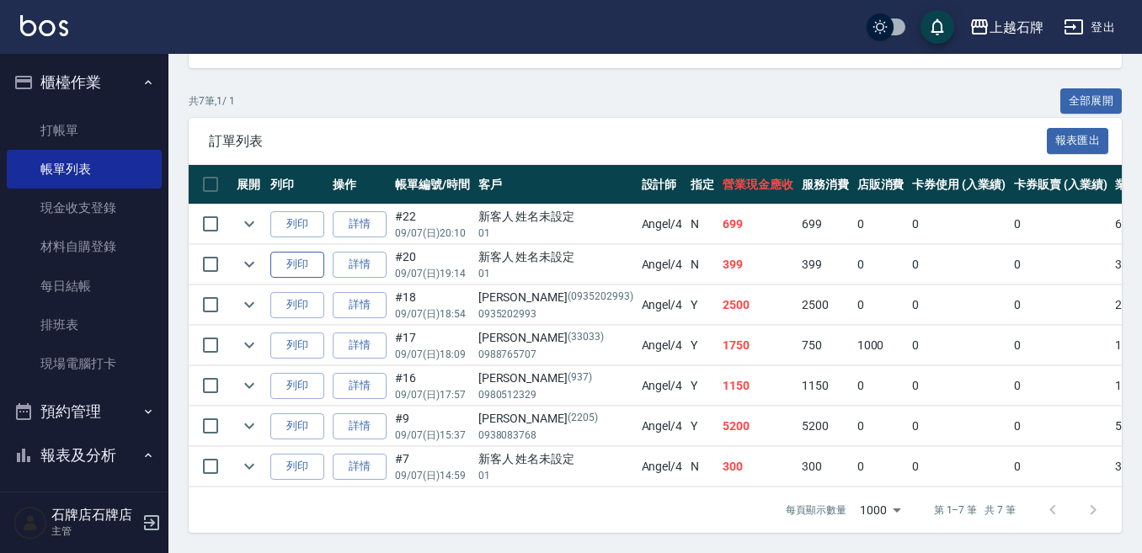
scroll to position [370, 0]
type input "[PERSON_NAME]-4"
click at [243, 254] on icon "expand row" at bounding box center [249, 264] width 20 height 20
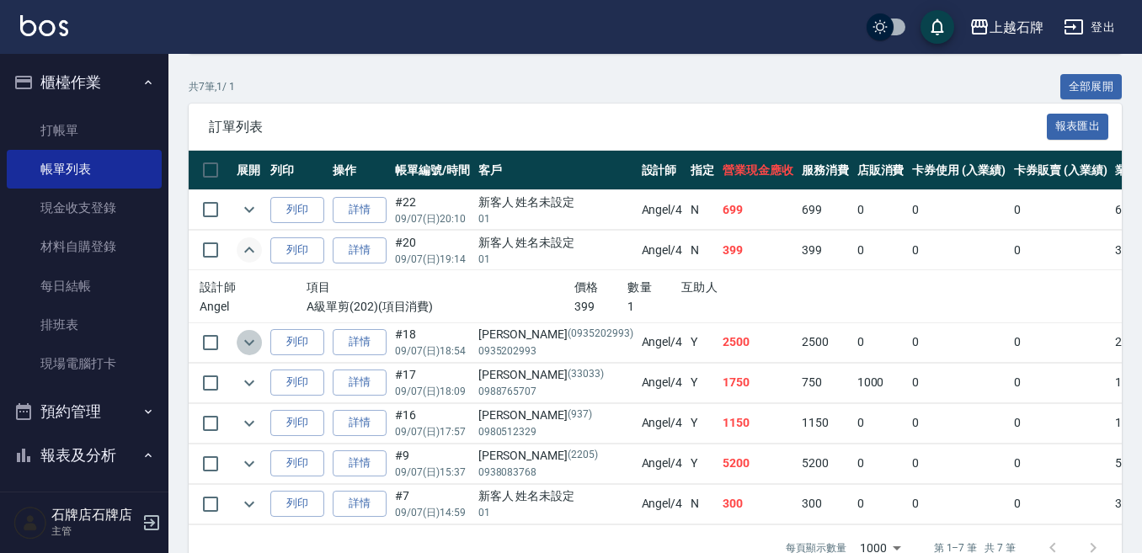
click at [243, 343] on icon "expand row" at bounding box center [249, 343] width 20 height 20
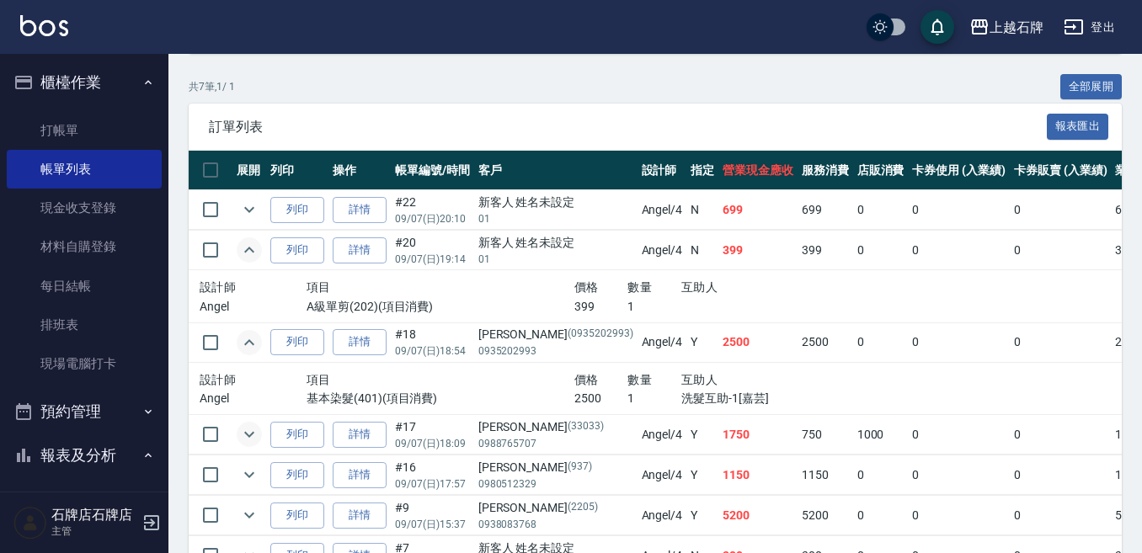
click at [252, 433] on icon "expand row" at bounding box center [249, 434] width 20 height 20
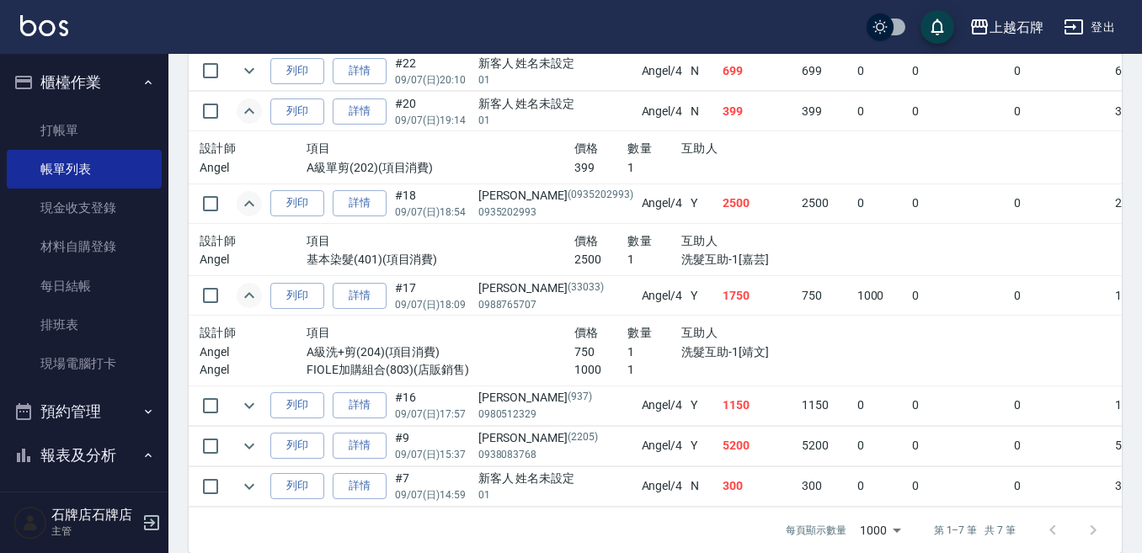
scroll to position [538, 0]
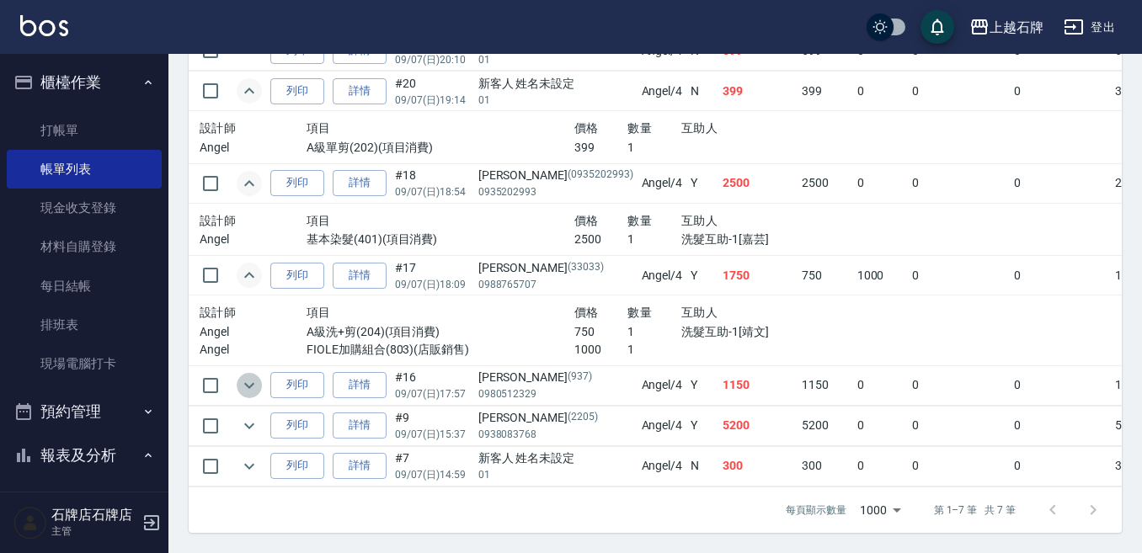
click at [239, 378] on icon "expand row" at bounding box center [249, 386] width 20 height 20
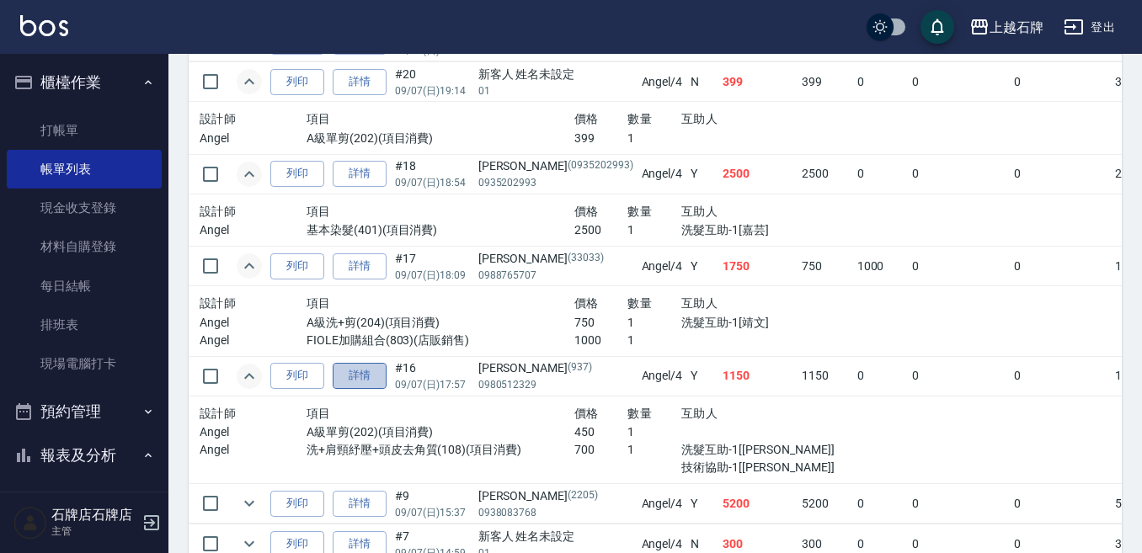
click at [381, 379] on link "詳情" at bounding box center [360, 376] width 54 height 26
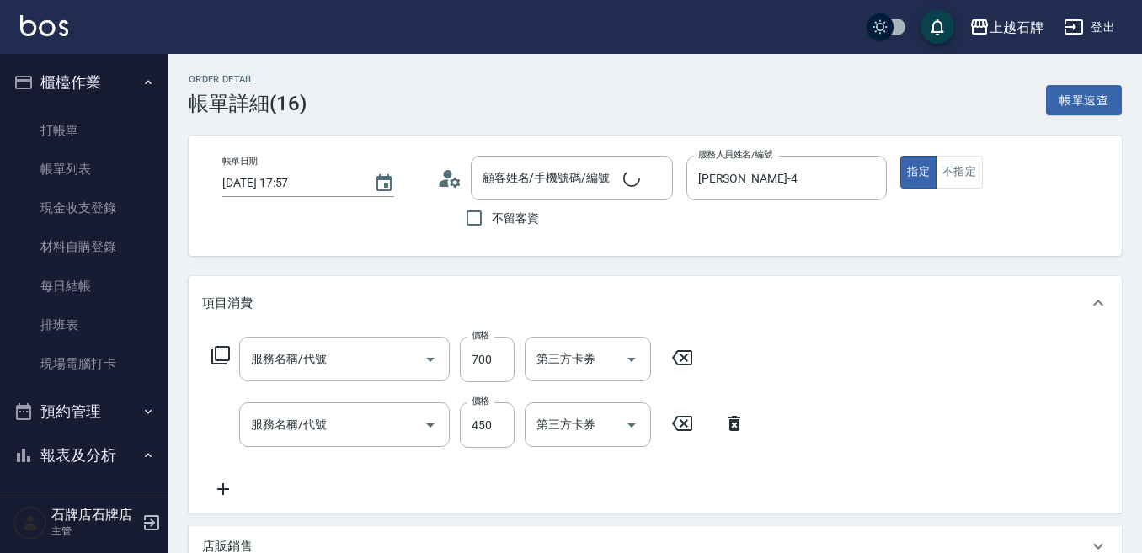
type input "[DATE] 17:57"
type input "[PERSON_NAME]-4"
type input "洗+肩頸紓壓+頭皮去角質(108)"
type input "A級單剪(202)"
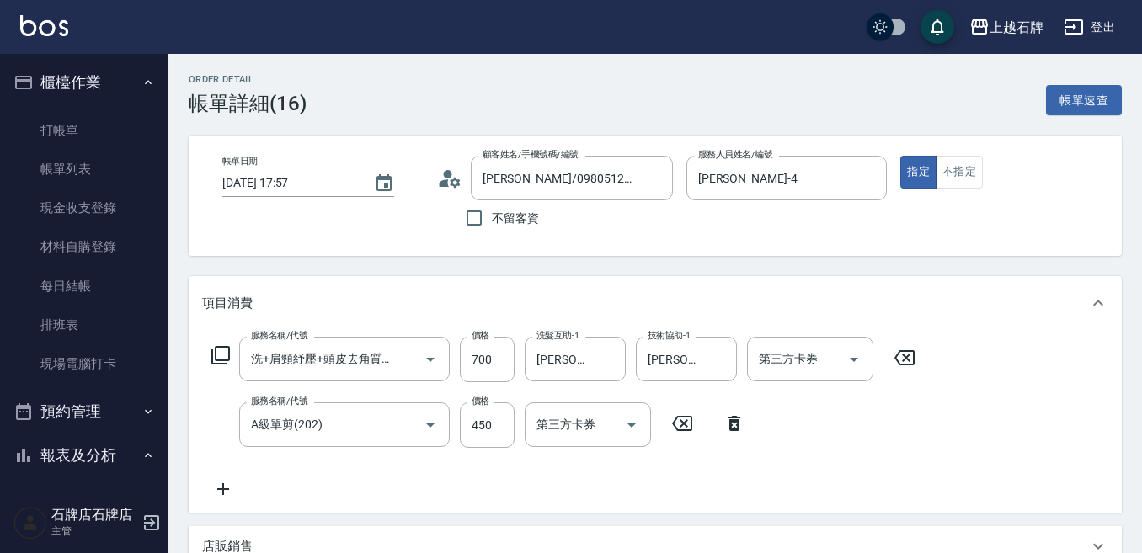
type input "[PERSON_NAME]/0980512329/937"
click at [602, 357] on icon "Clear" at bounding box center [608, 359] width 17 height 17
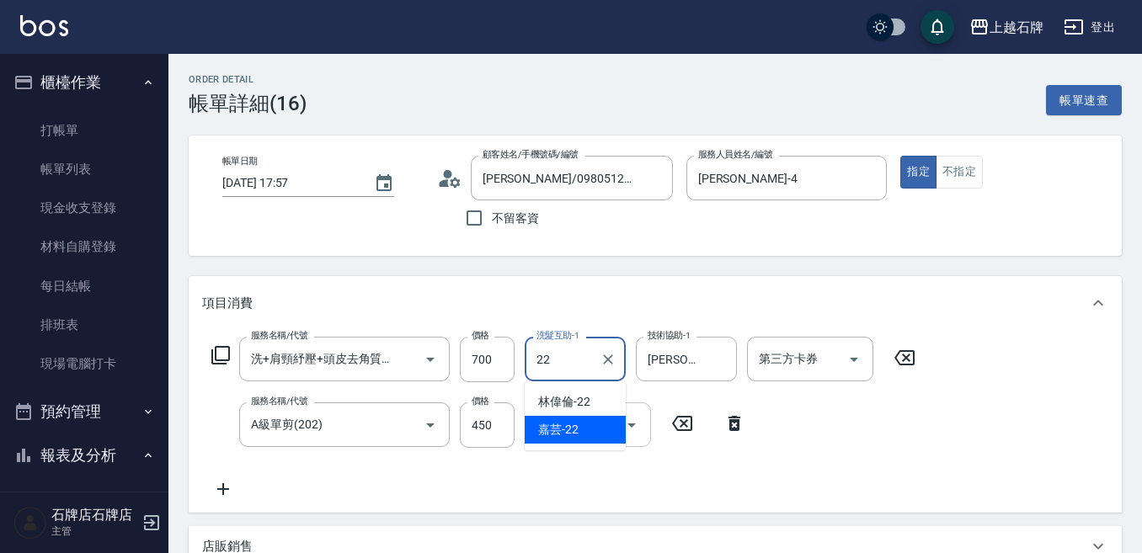
click at [586, 425] on div "嘉芸 -22" at bounding box center [575, 430] width 101 height 28
click at [726, 358] on icon "Clear" at bounding box center [719, 359] width 17 height 17
type input "嘉芸-22"
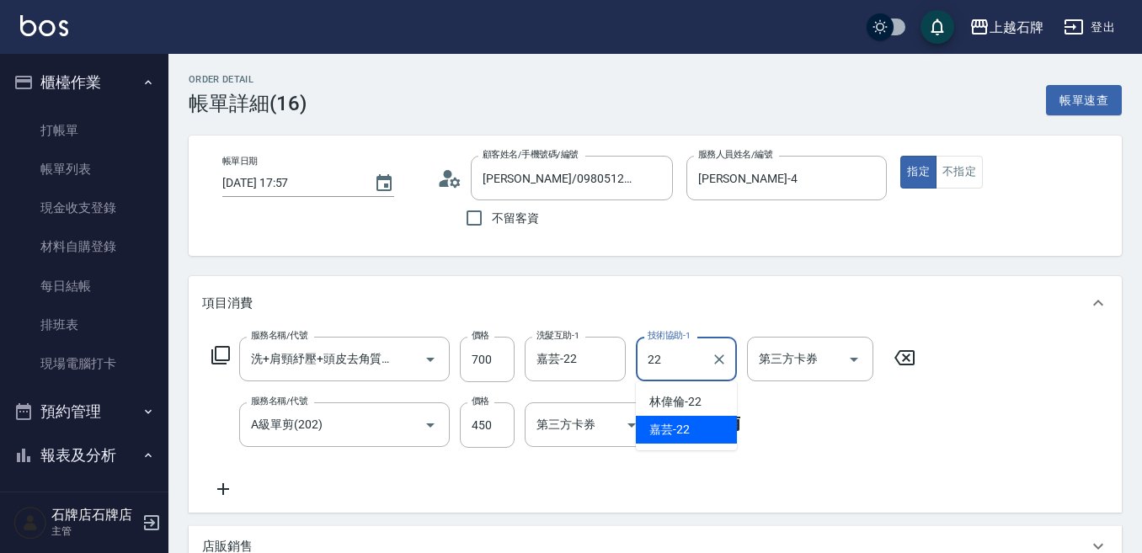
click at [690, 421] on div "嘉芸 -22" at bounding box center [686, 430] width 101 height 28
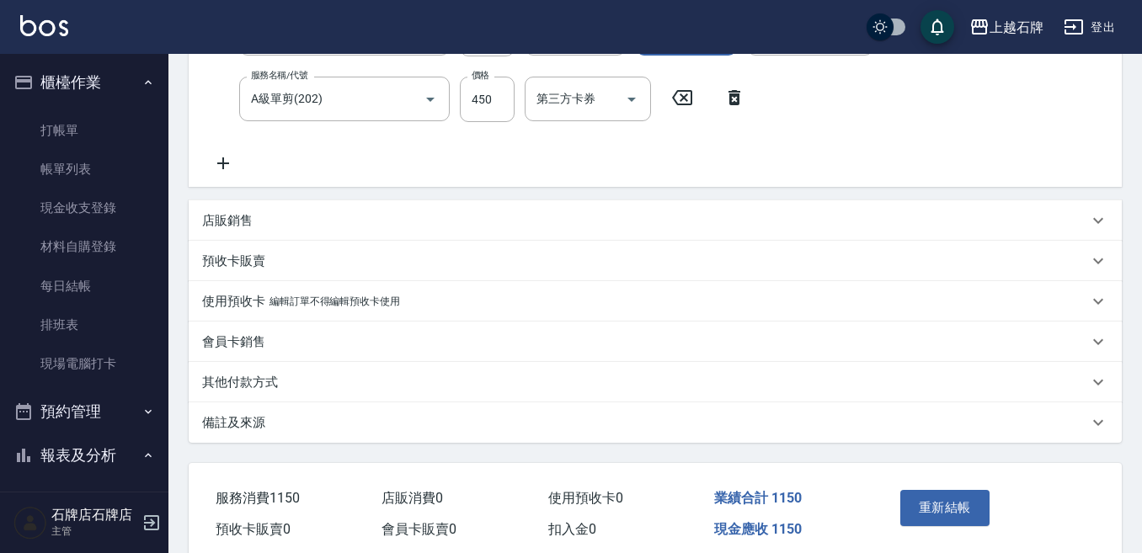
scroll to position [397, 0]
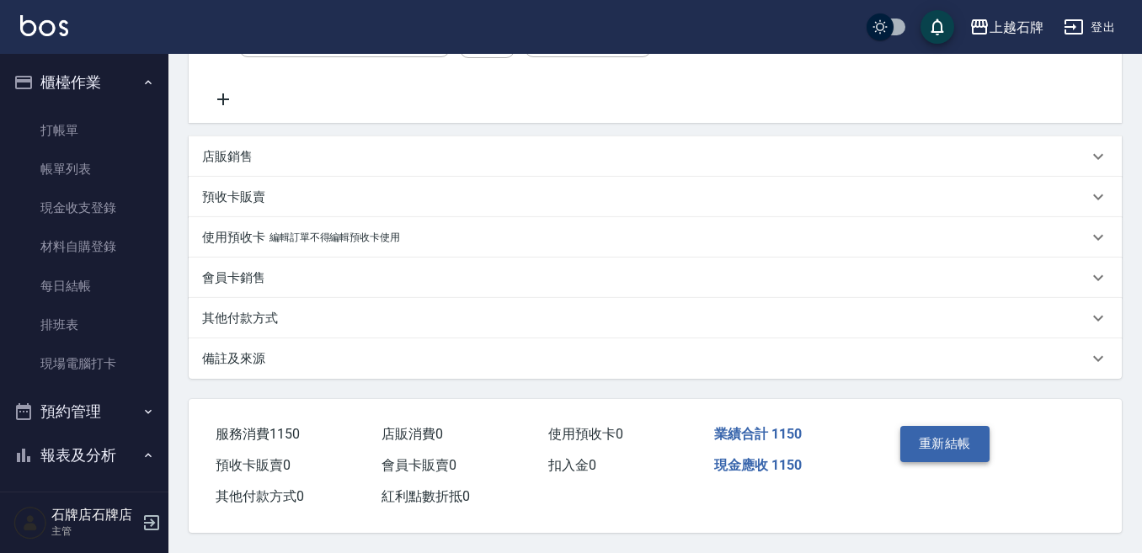
type input "嘉芸-22"
click at [950, 445] on button "重新結帳" at bounding box center [944, 443] width 89 height 35
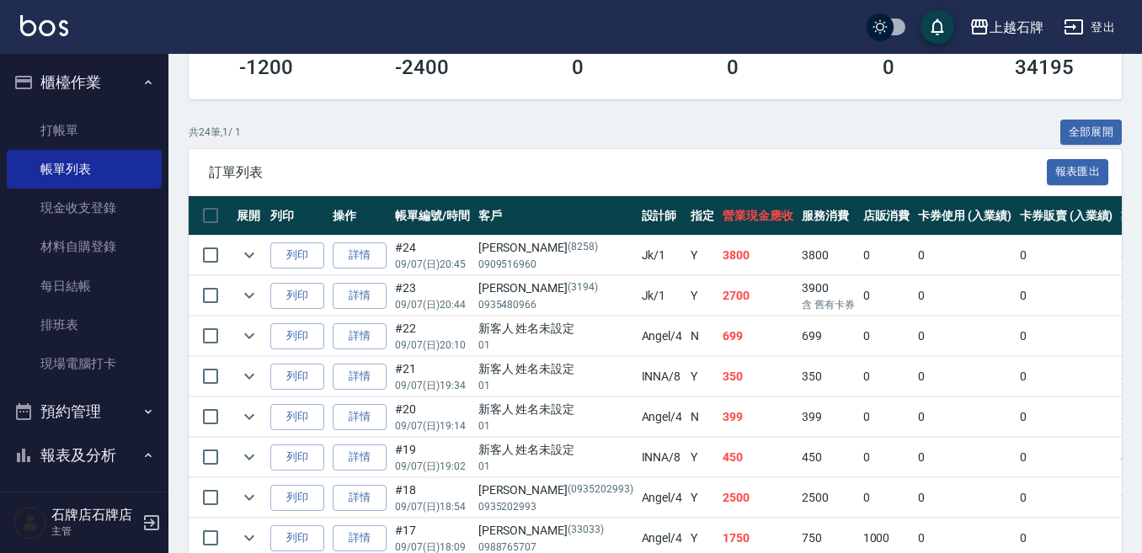
scroll to position [337, 0]
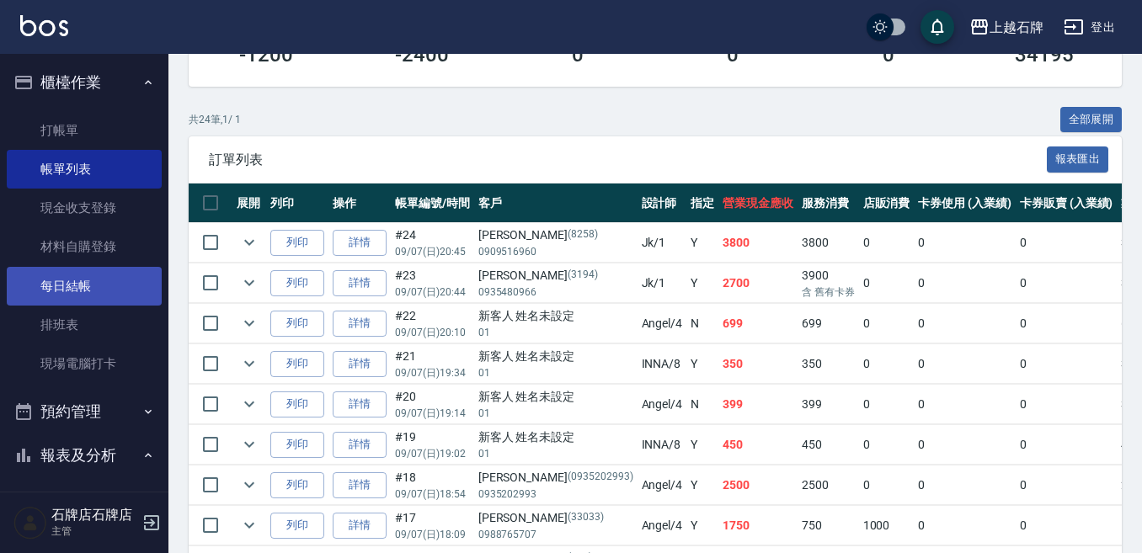
click at [61, 280] on link "每日結帳" at bounding box center [84, 286] width 155 height 39
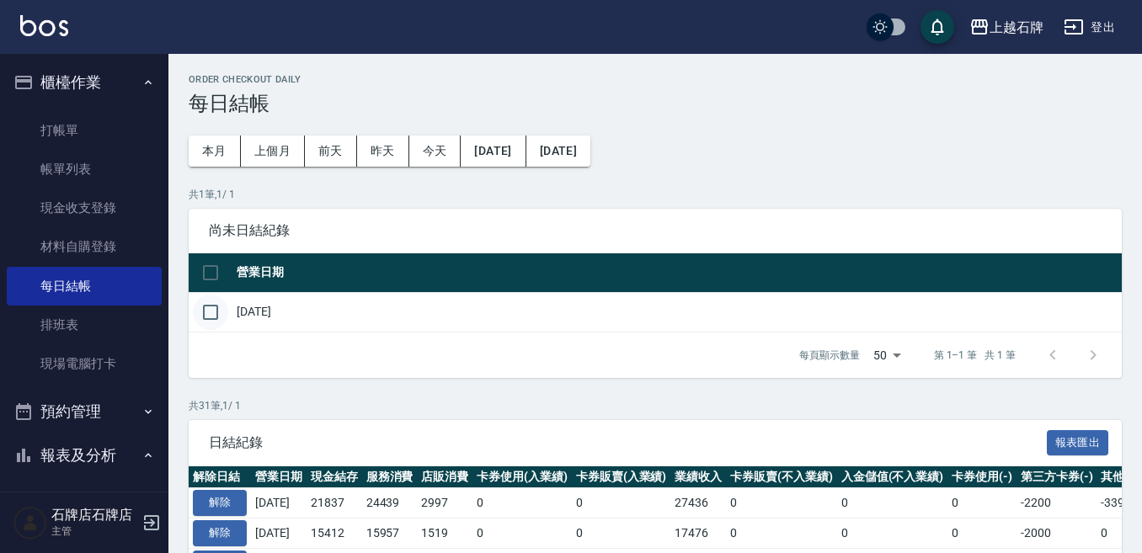
click at [204, 316] on input "checkbox" at bounding box center [210, 312] width 35 height 35
checkbox input "true"
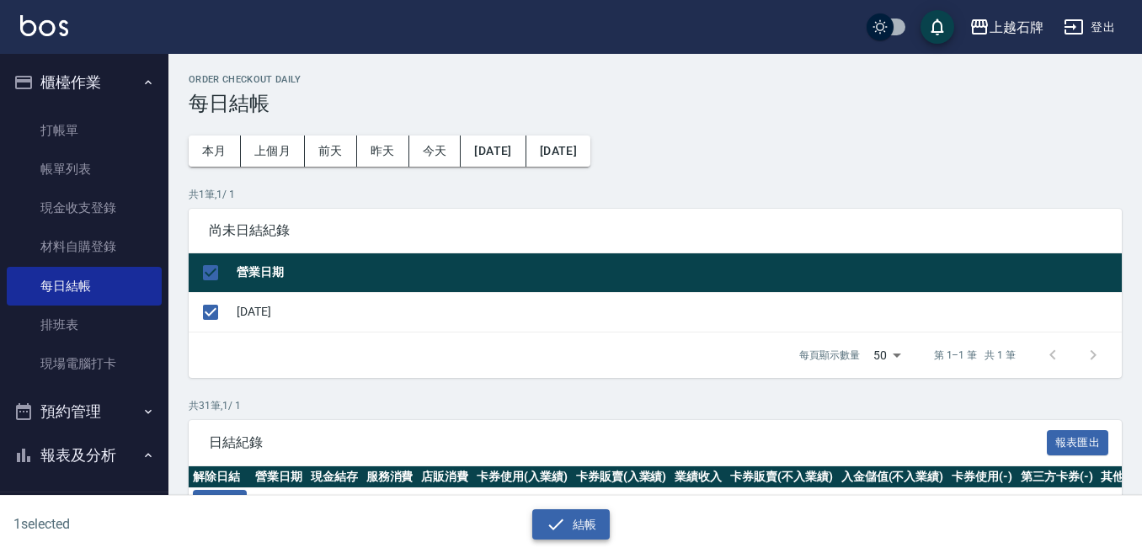
click at [580, 536] on button "結帳" at bounding box center [571, 525] width 78 height 31
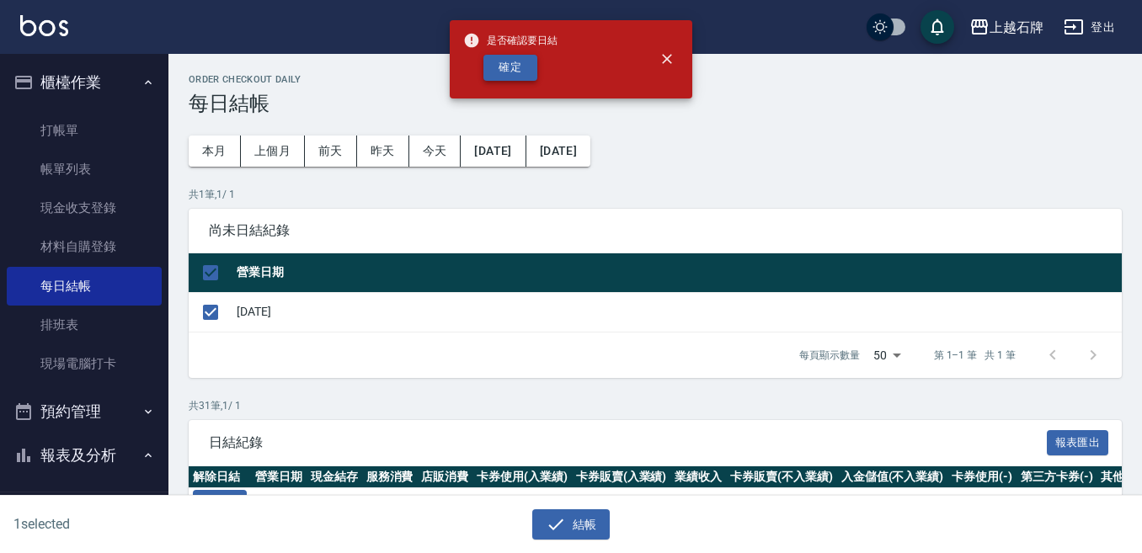
click at [520, 56] on button "確定" at bounding box center [510, 68] width 54 height 26
checkbox input "false"
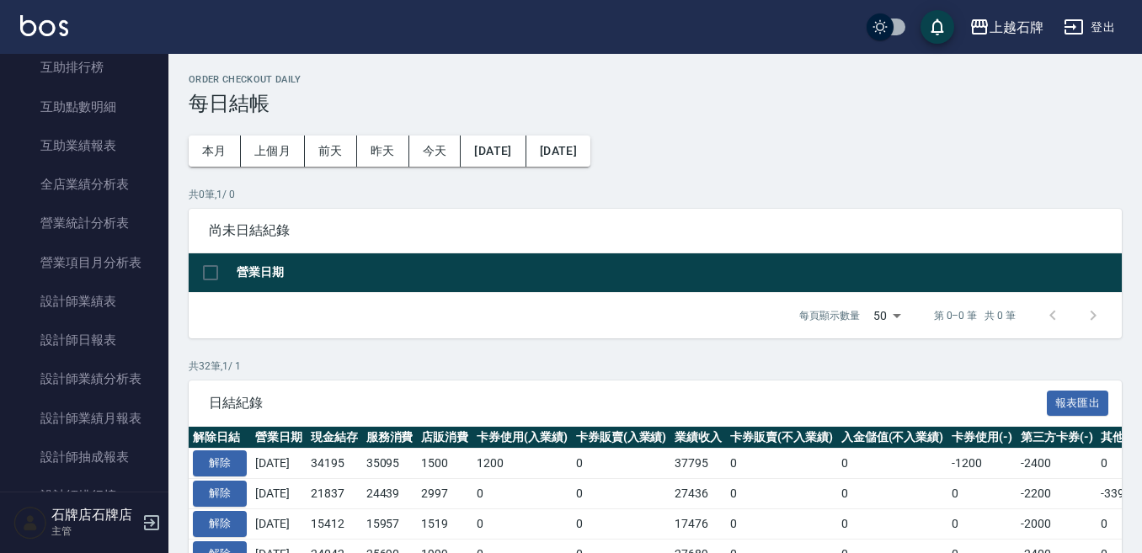
scroll to position [421, 0]
click at [117, 117] on link "互助點數明細" at bounding box center [84, 107] width 155 height 39
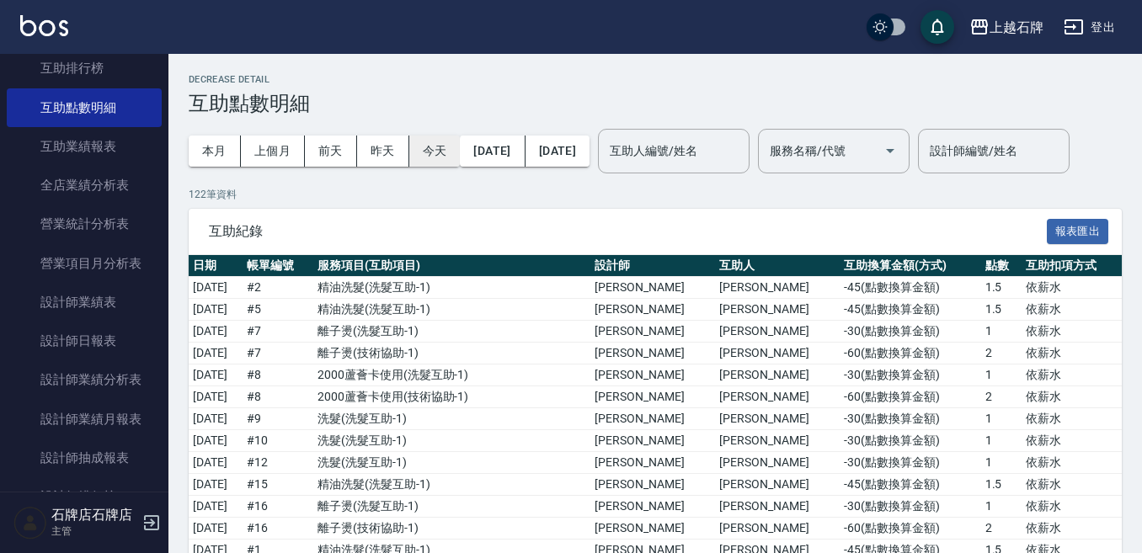
click at [413, 146] on button "今天" at bounding box center [434, 151] width 51 height 31
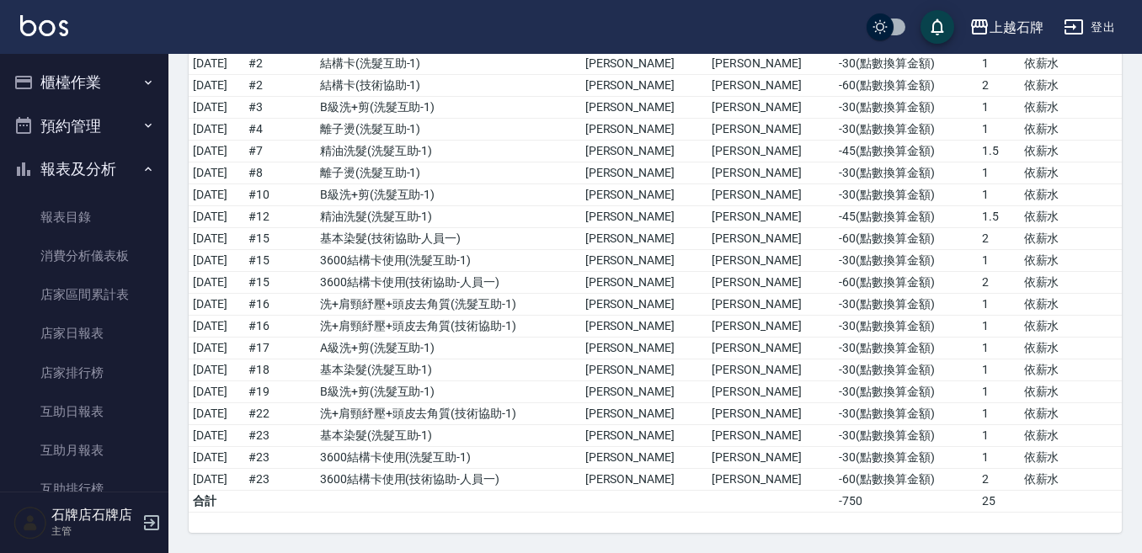
click at [127, 174] on button "報表及分析" at bounding box center [84, 169] width 155 height 44
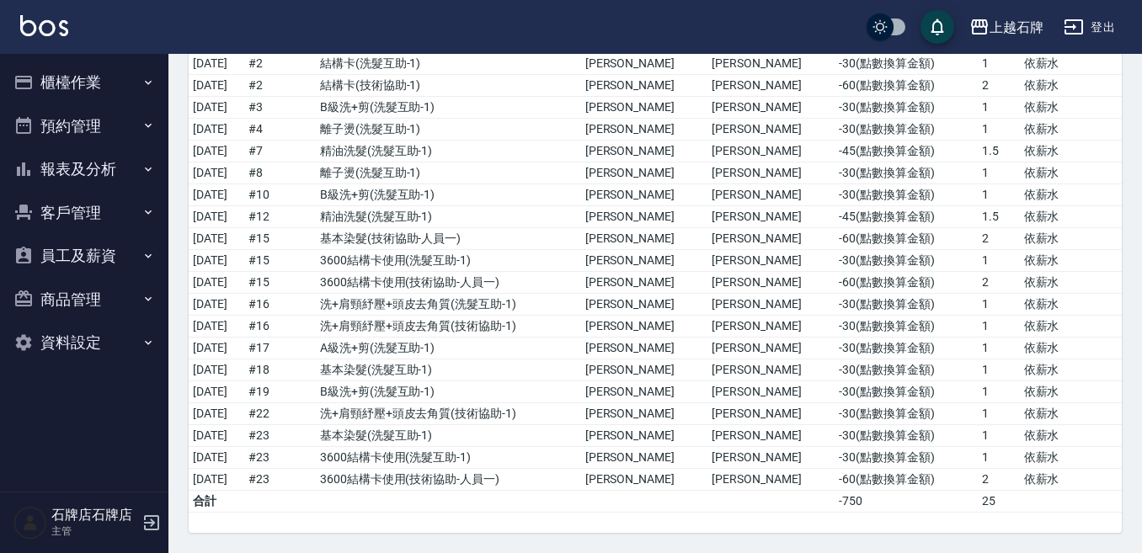
scroll to position [281, 0]
click at [113, 251] on button "員工及薪資" at bounding box center [84, 256] width 155 height 44
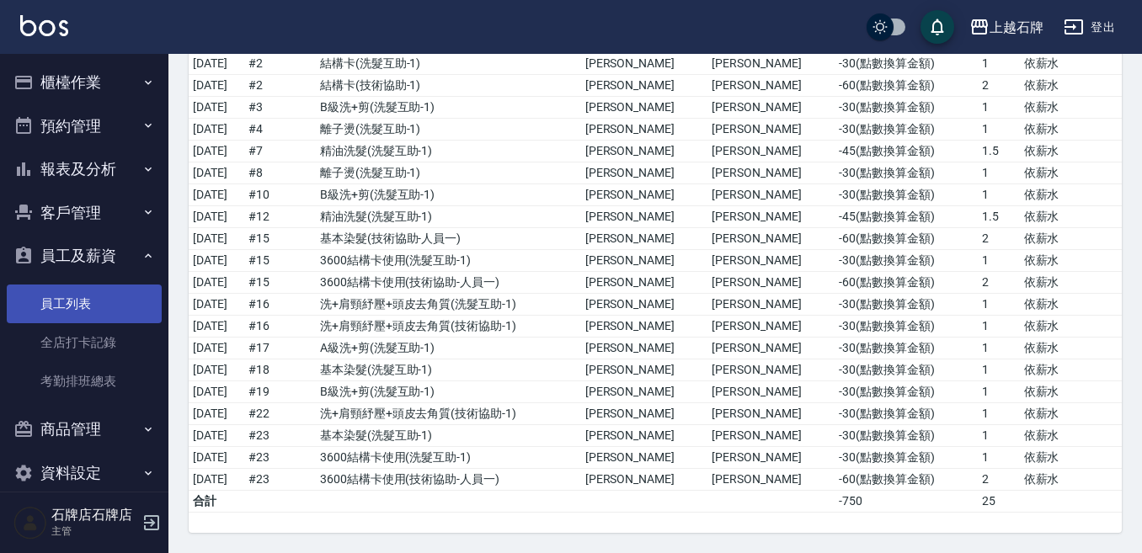
click at [107, 304] on link "員工列表" at bounding box center [84, 304] width 155 height 39
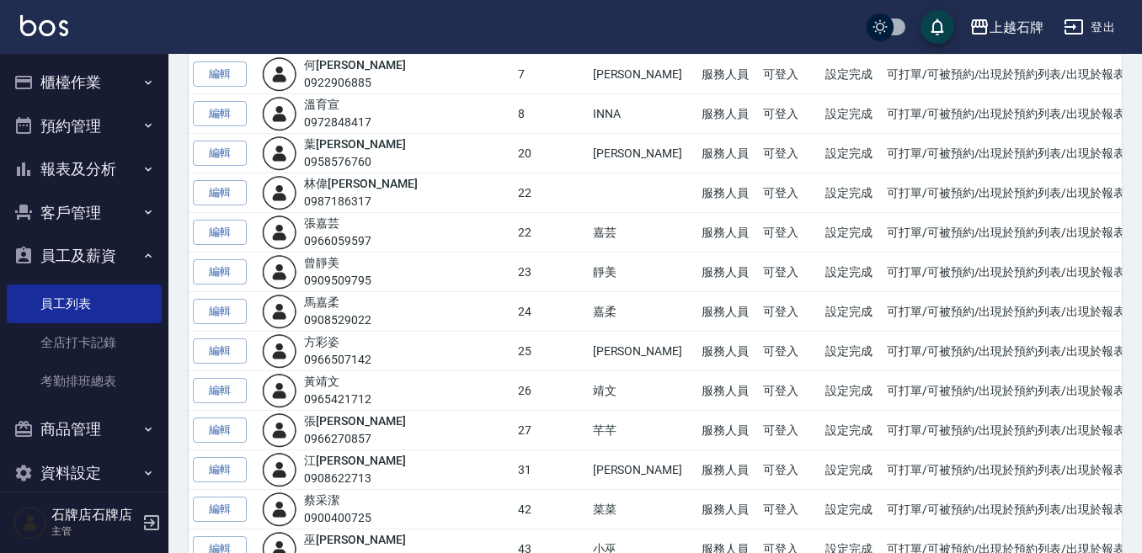
scroll to position [337, 0]
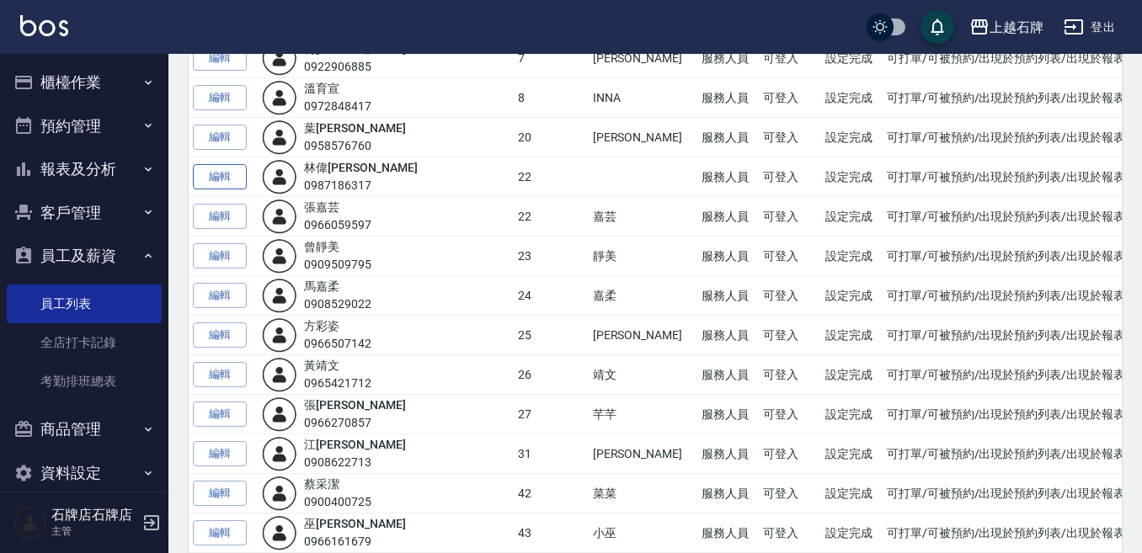
click at [205, 172] on link "編輯" at bounding box center [220, 177] width 54 height 26
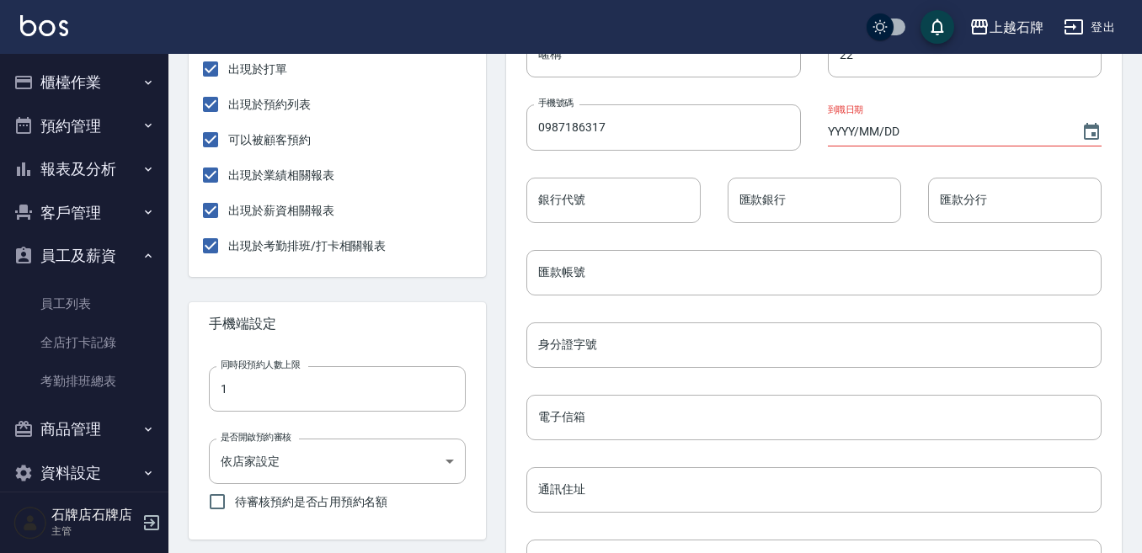
scroll to position [115, 0]
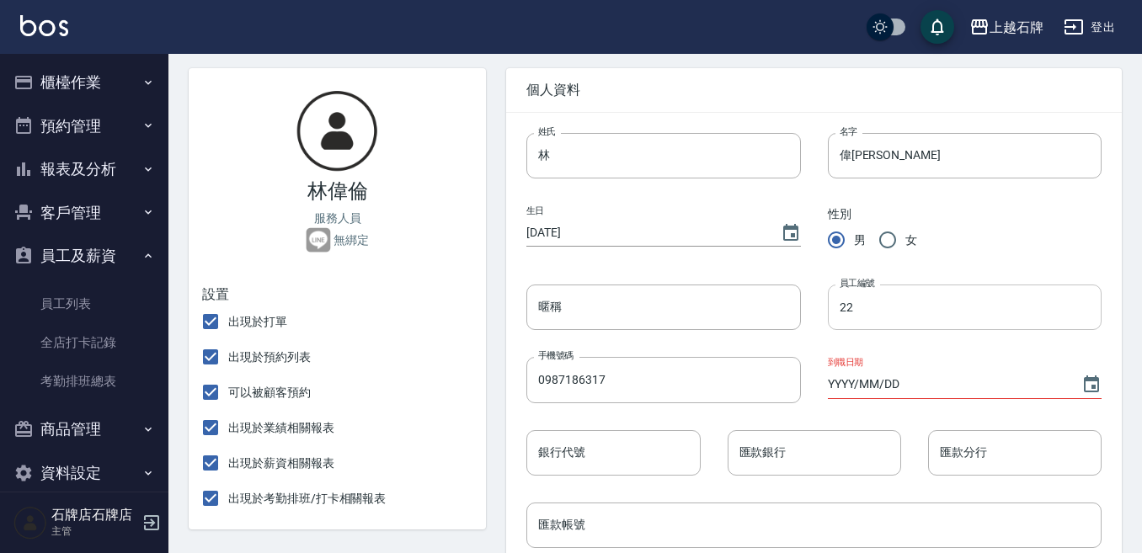
click at [904, 304] on input "22" at bounding box center [965, 307] width 274 height 45
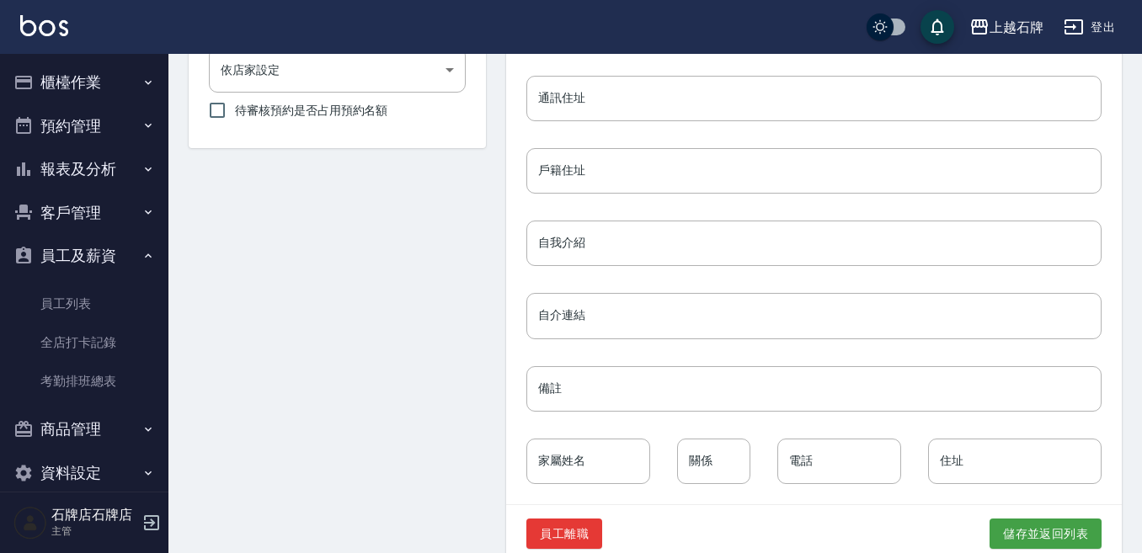
scroll to position [789, 0]
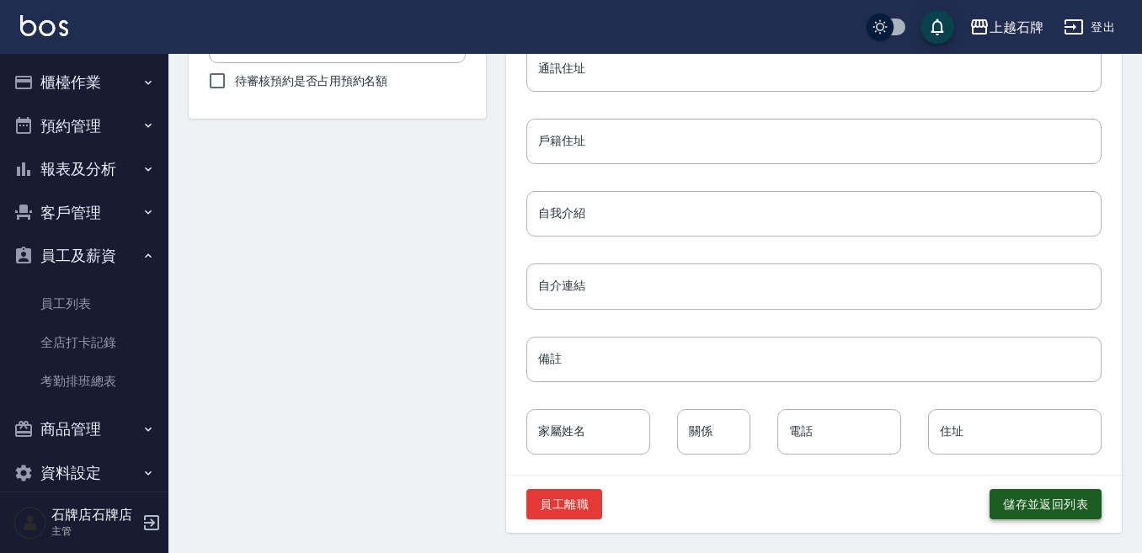
type input "21"
click at [1064, 499] on button "儲存並返回列表" at bounding box center [1046, 504] width 112 height 31
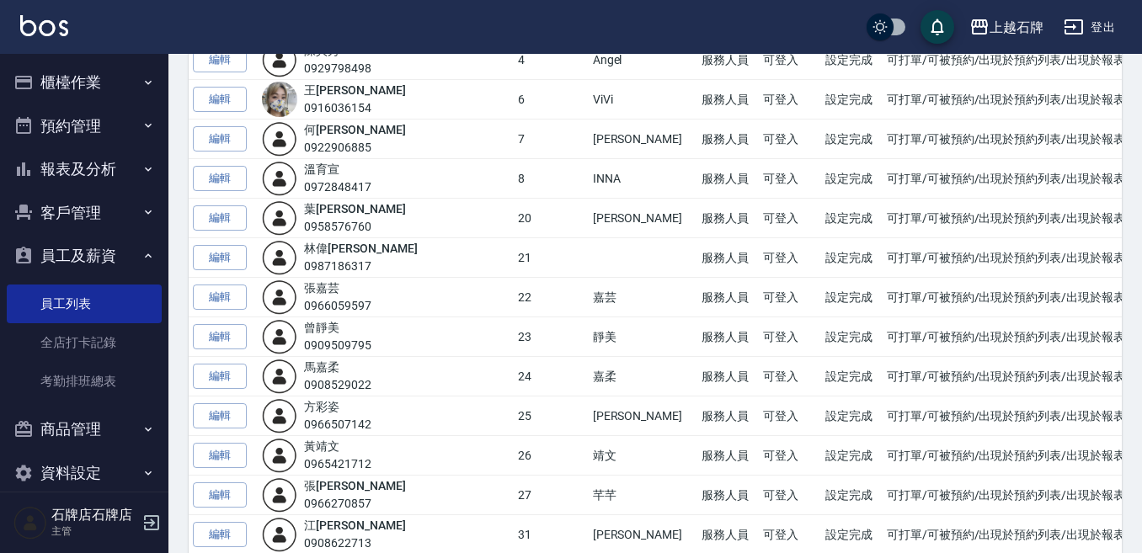
scroll to position [253, 0]
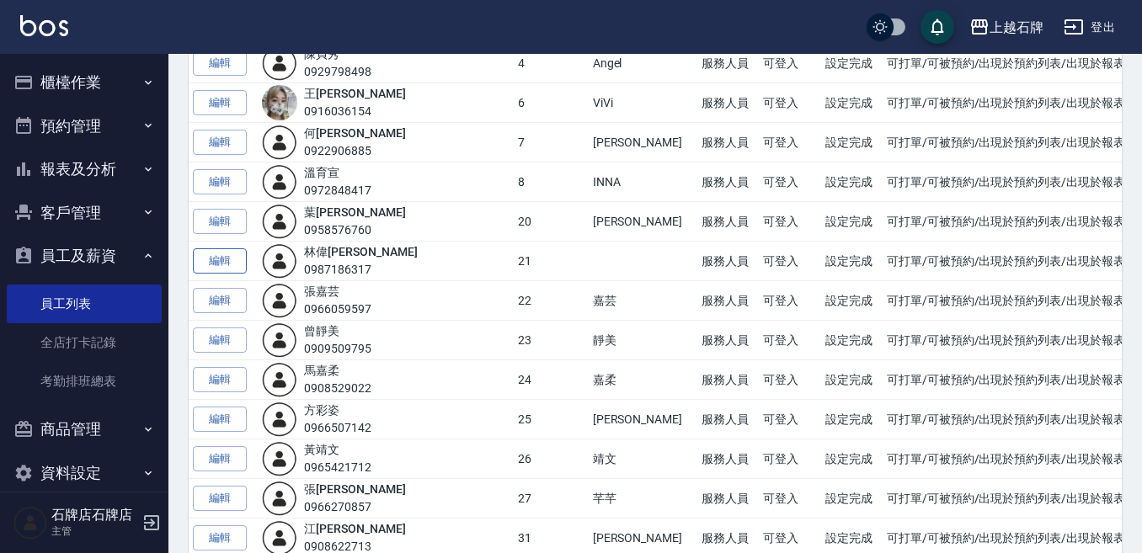
click at [205, 257] on link "編輯" at bounding box center [220, 261] width 54 height 26
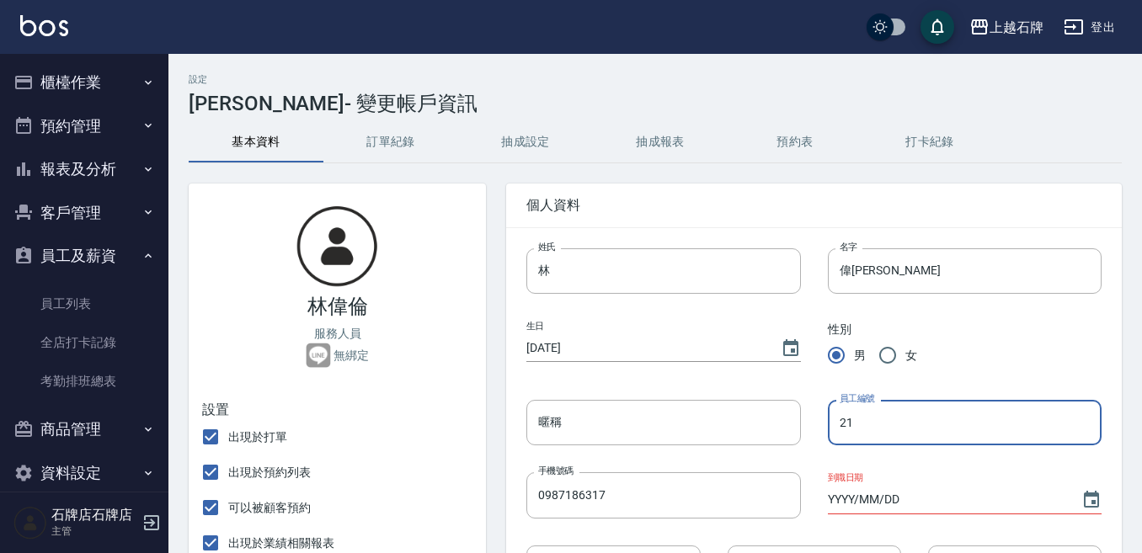
click at [880, 411] on input "21" at bounding box center [965, 422] width 274 height 45
type input "2"
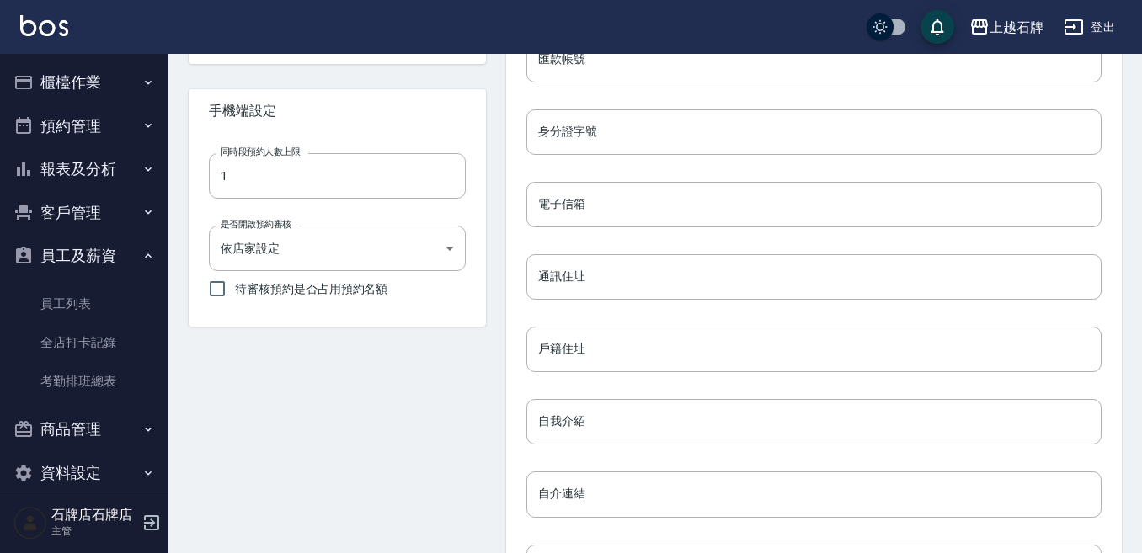
scroll to position [758, 0]
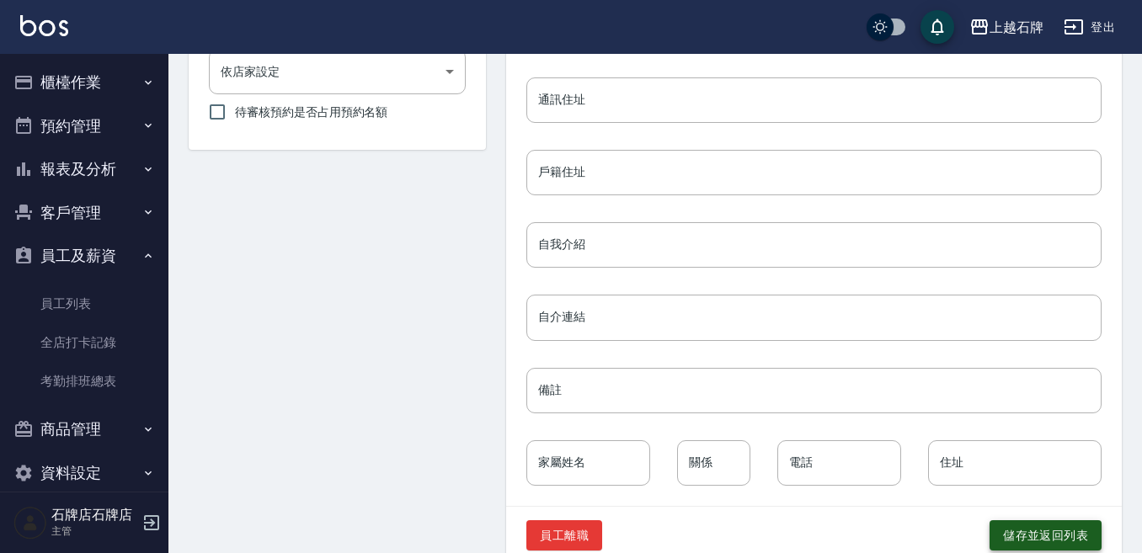
type input "44"
click at [1056, 529] on button "儲存並返回列表" at bounding box center [1046, 535] width 112 height 31
